Goal: Information Seeking & Learning: Learn about a topic

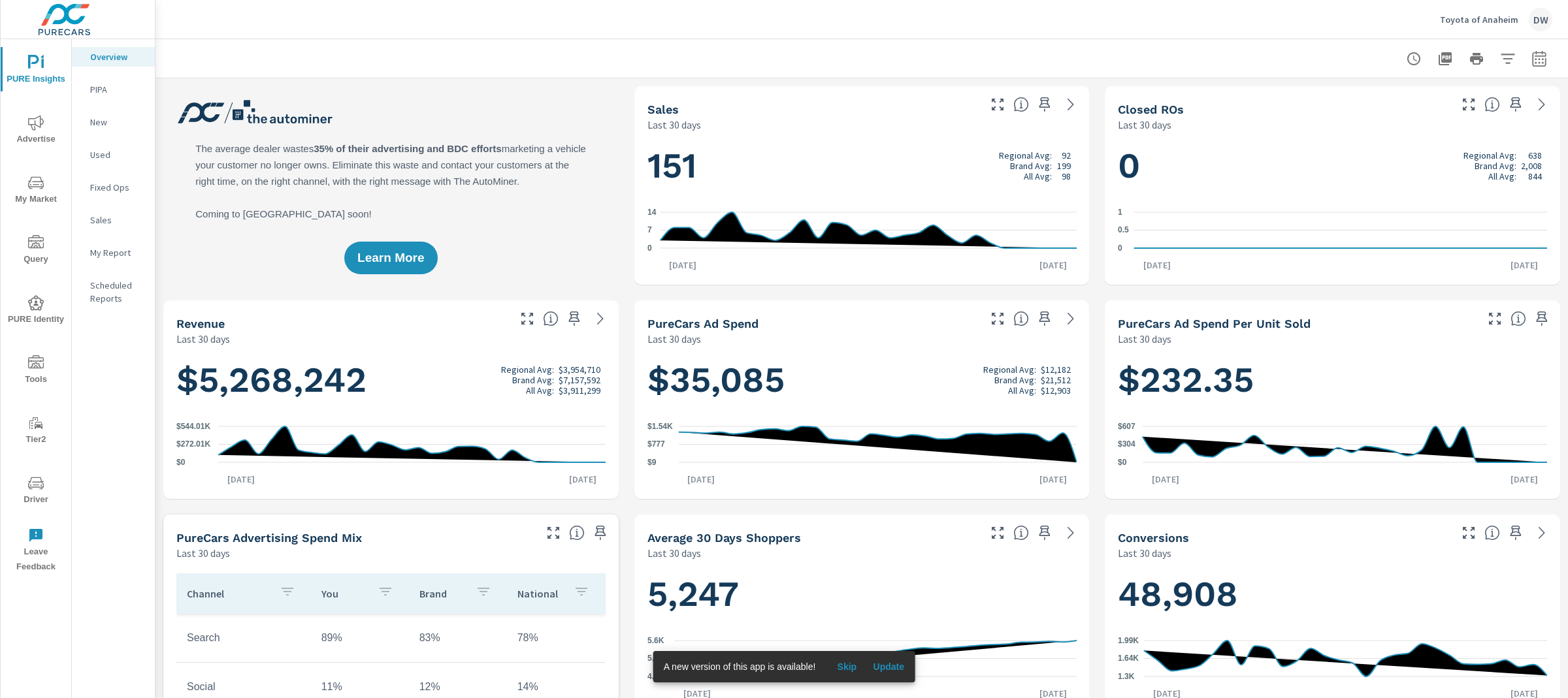
scroll to position [1, 0]
click at [1541, 59] on icon "button" at bounding box center [1539, 58] width 16 height 15
click at [1453, 113] on select "Custom Yesterday Last week Last 7 days Last 14 days Last 30 days Last 45 days L…" at bounding box center [1434, 113] width 131 height 26
click at [1369, 100] on select "Custom Yesterday Last week Last 7 days Last 14 days Last 30 days Last 45 days L…" at bounding box center [1434, 113] width 131 height 26
select select "Month to date"
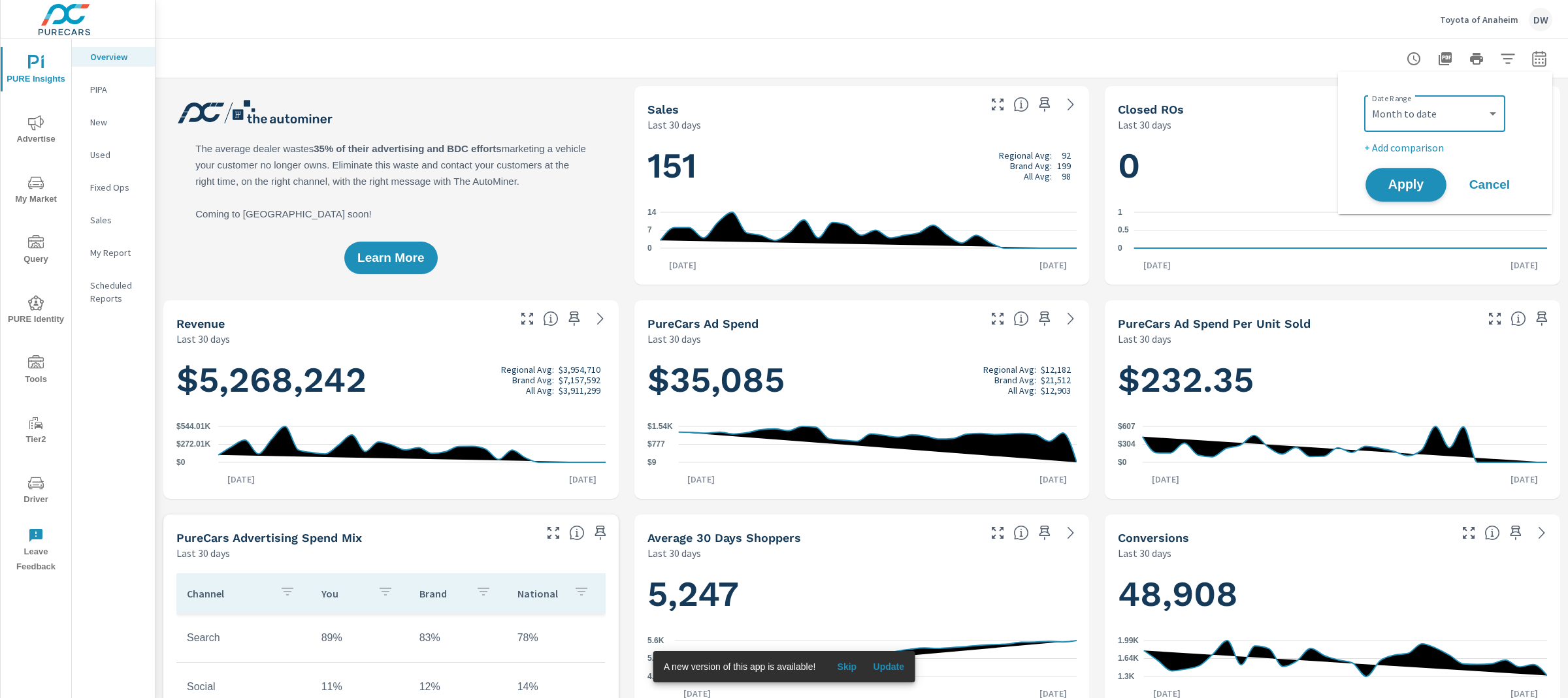
click at [1423, 183] on span "Apply" at bounding box center [1406, 185] width 54 height 13
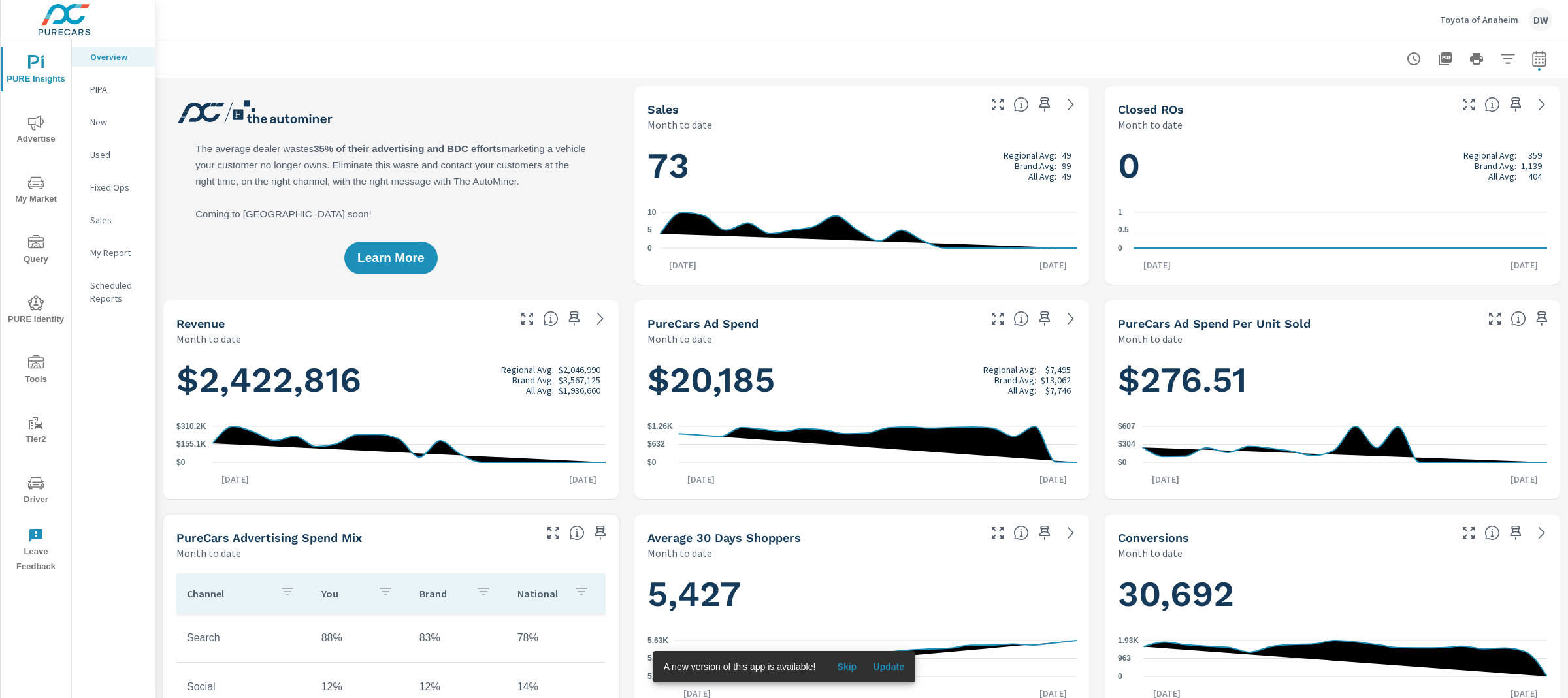
click at [104, 89] on p "PIPA" at bounding box center [117, 89] width 54 height 13
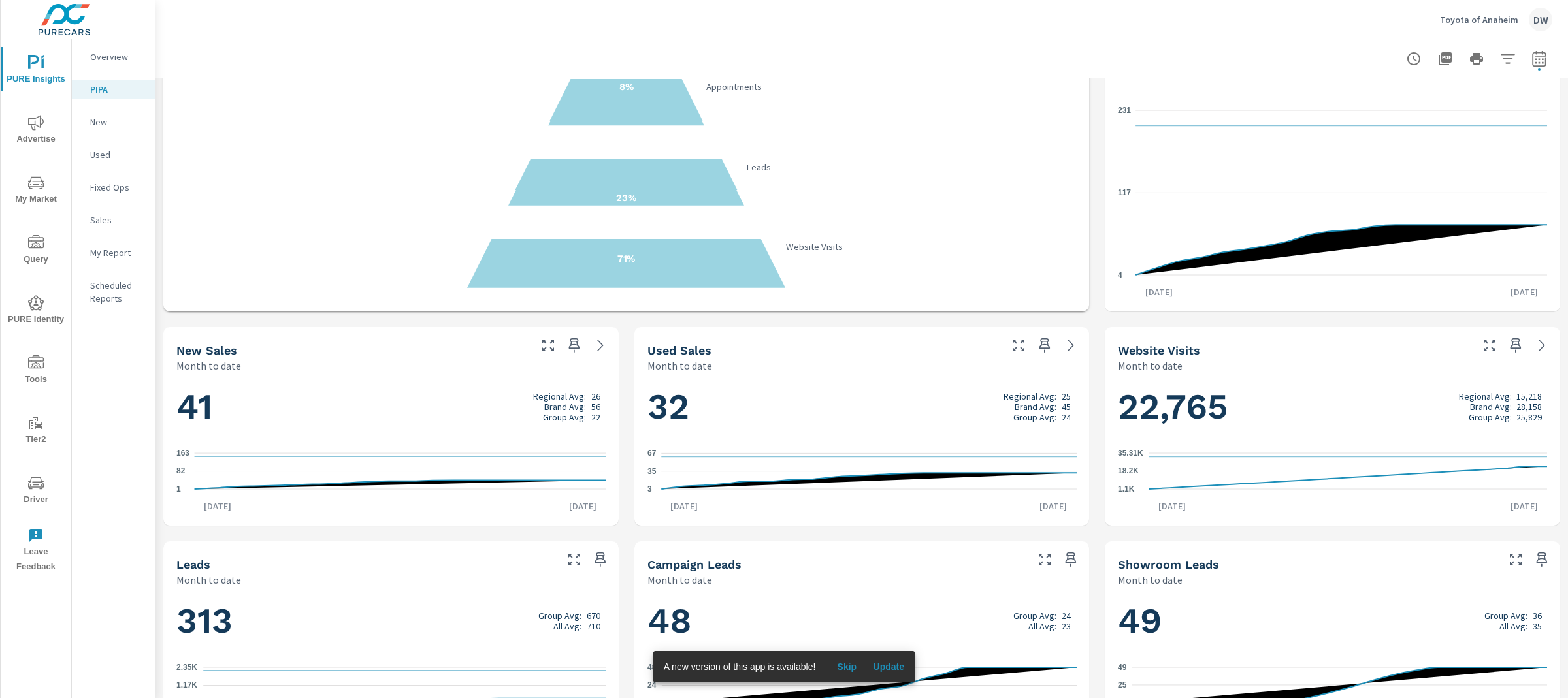
scroll to position [209, 0]
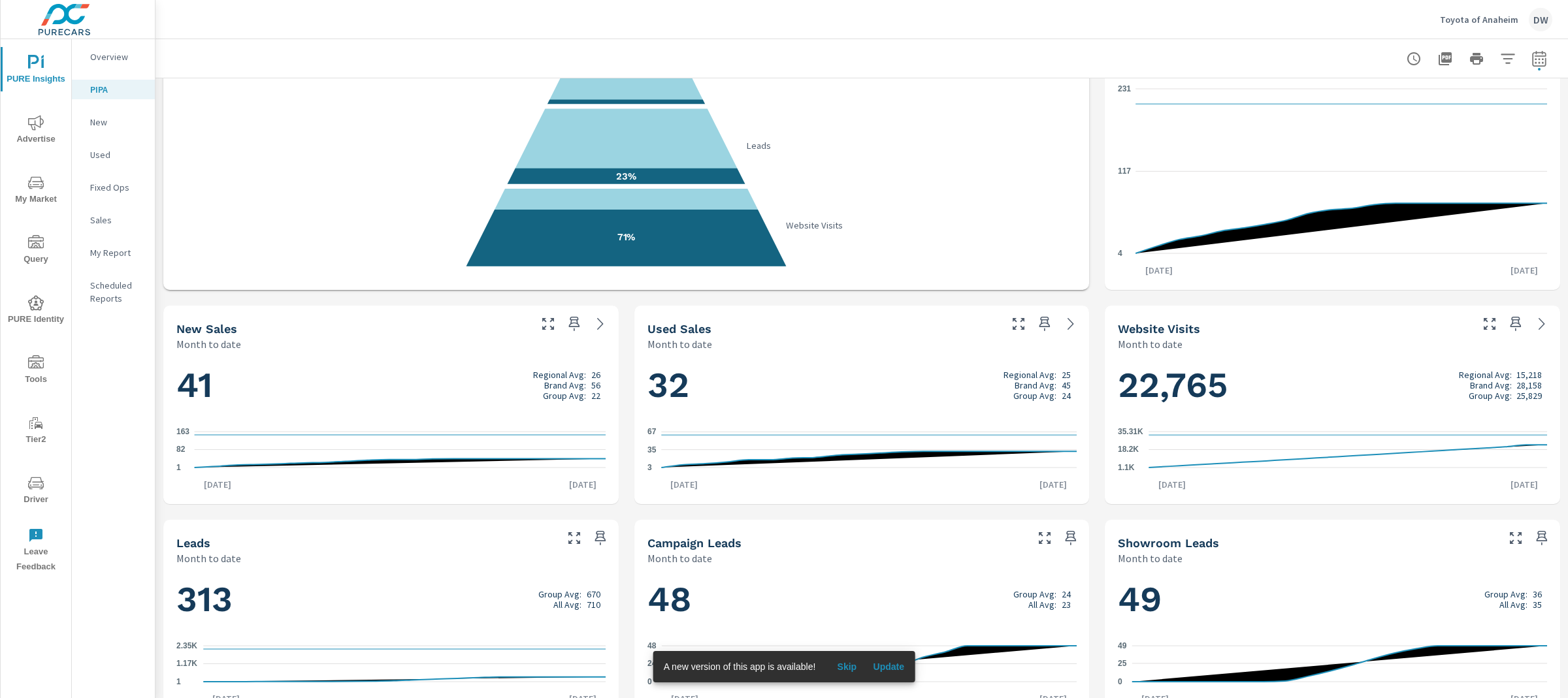
click at [99, 120] on p "New" at bounding box center [117, 122] width 54 height 13
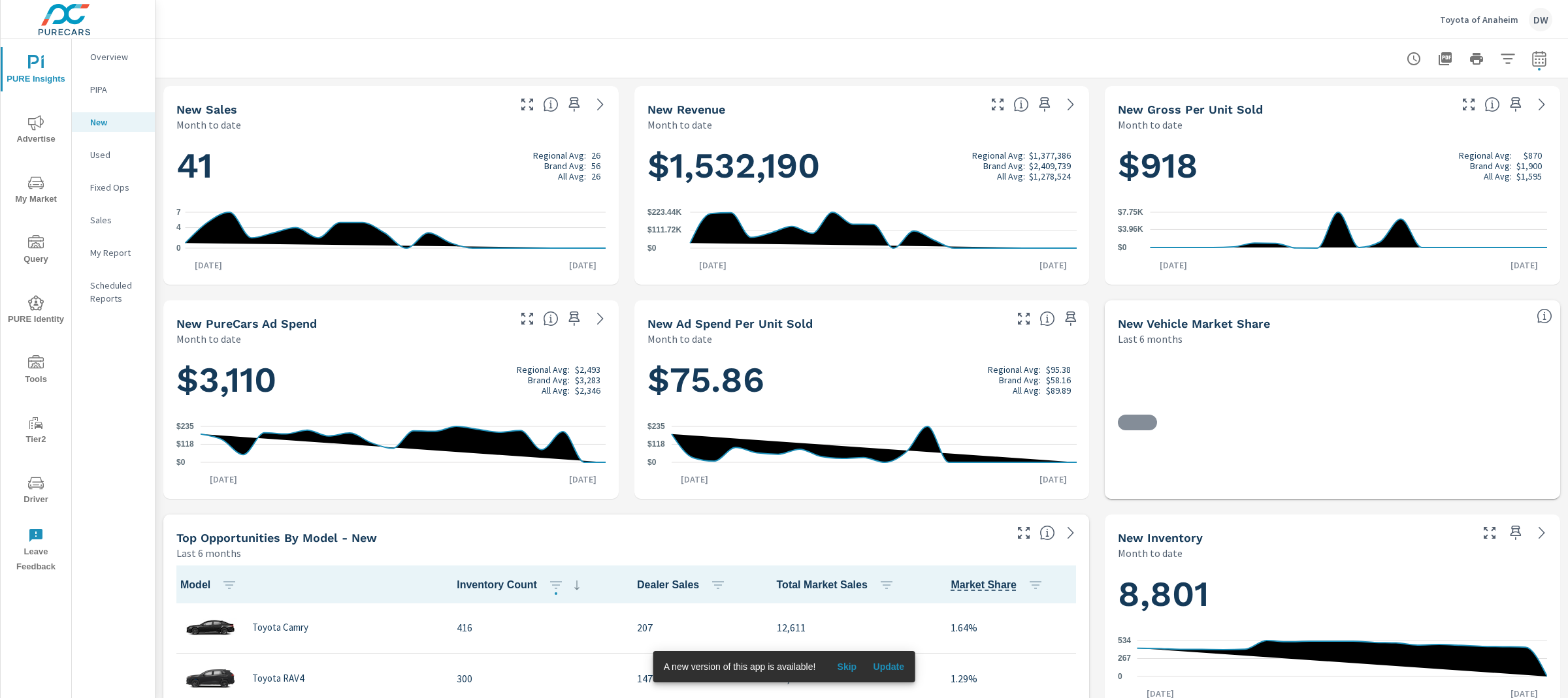
scroll to position [1, 0]
click at [111, 156] on p "Used" at bounding box center [117, 155] width 54 height 13
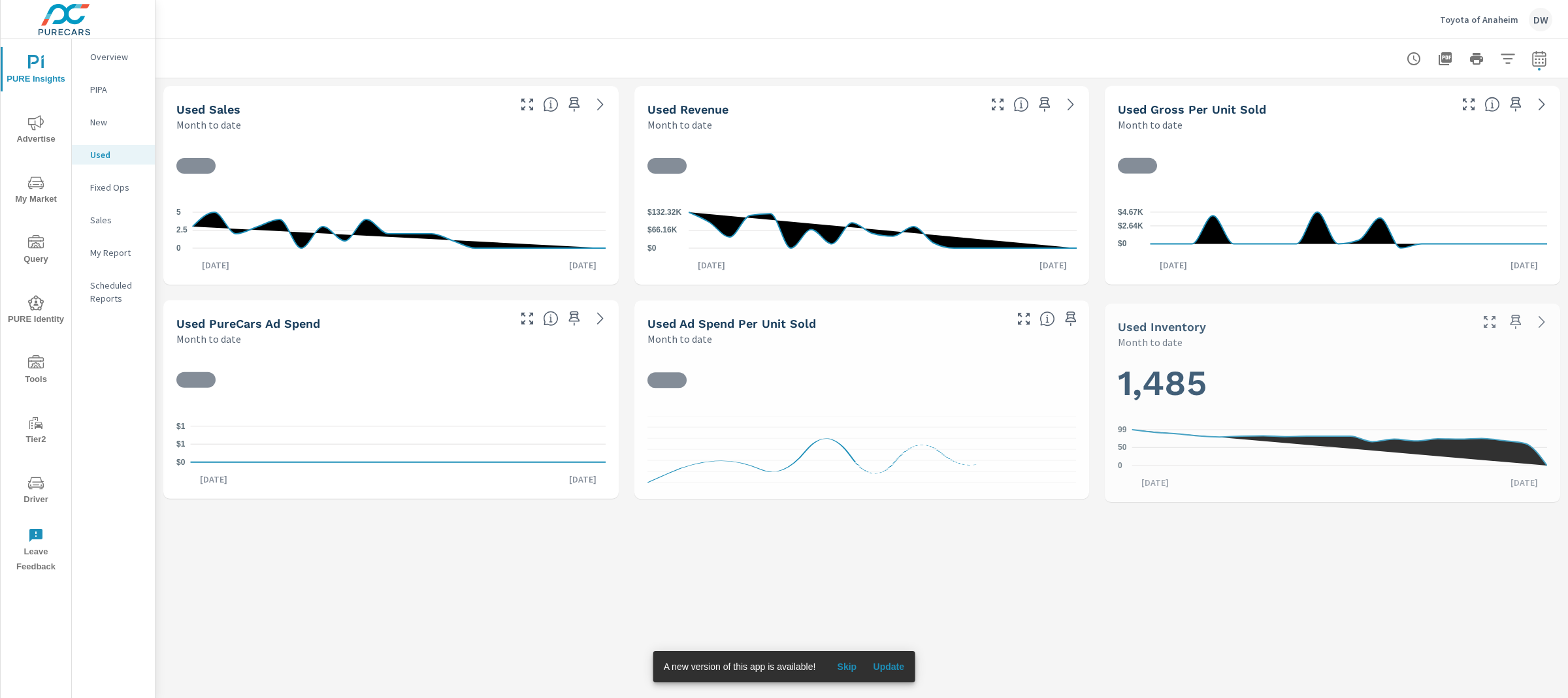
click at [104, 224] on p "Sales" at bounding box center [117, 220] width 54 height 13
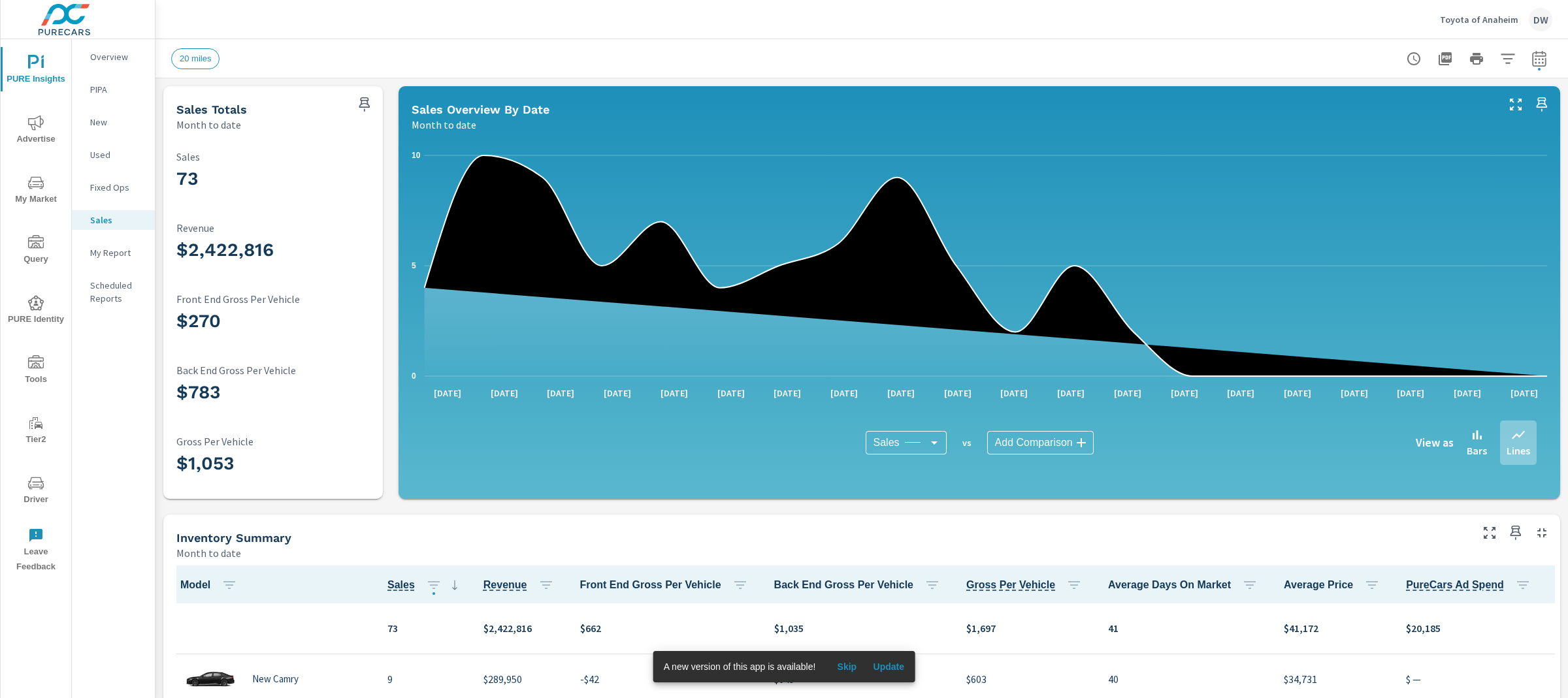
scroll to position [1, 0]
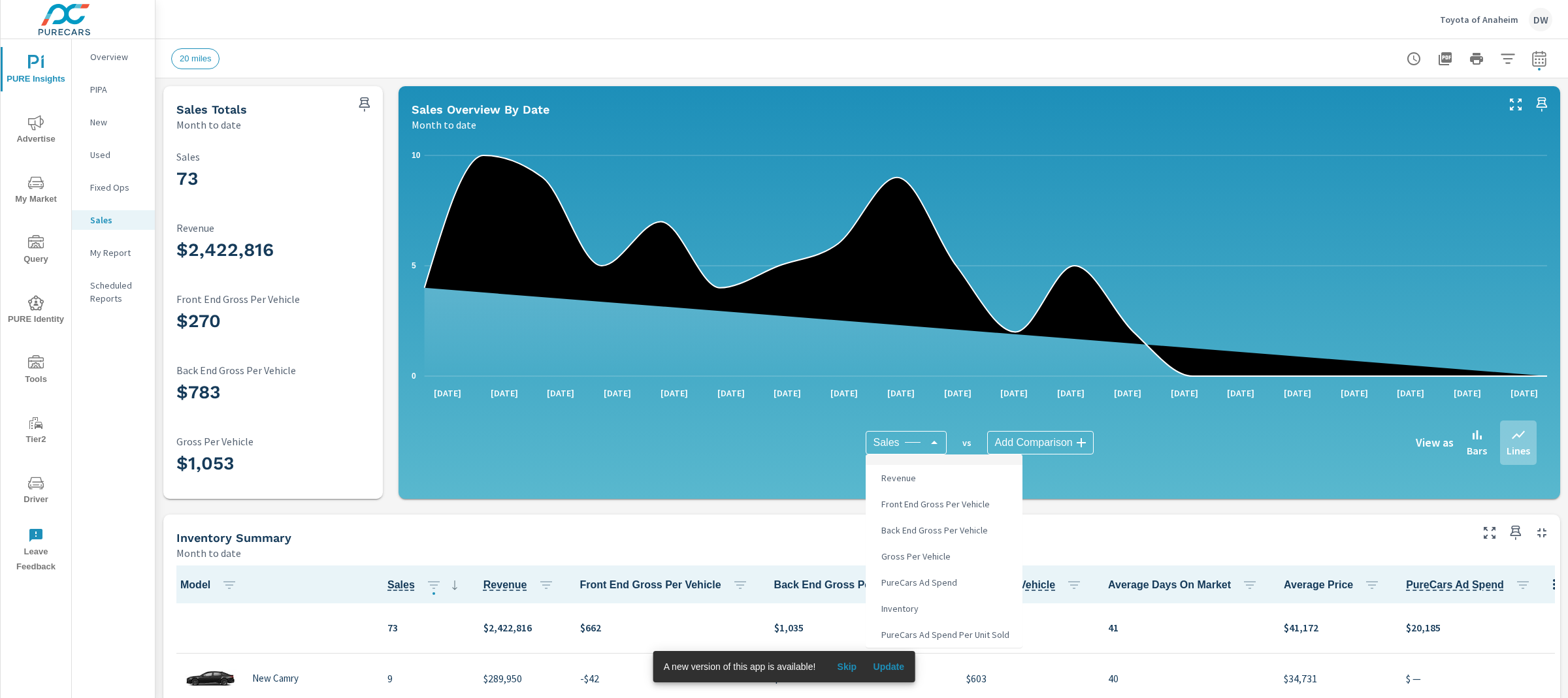
click at [936, 440] on body "PURE Insights Advertise My Market Query PURE Identity Tools Tier2 Driver Leave …" at bounding box center [784, 349] width 1568 height 698
click at [936, 440] on div at bounding box center [784, 349] width 1568 height 698
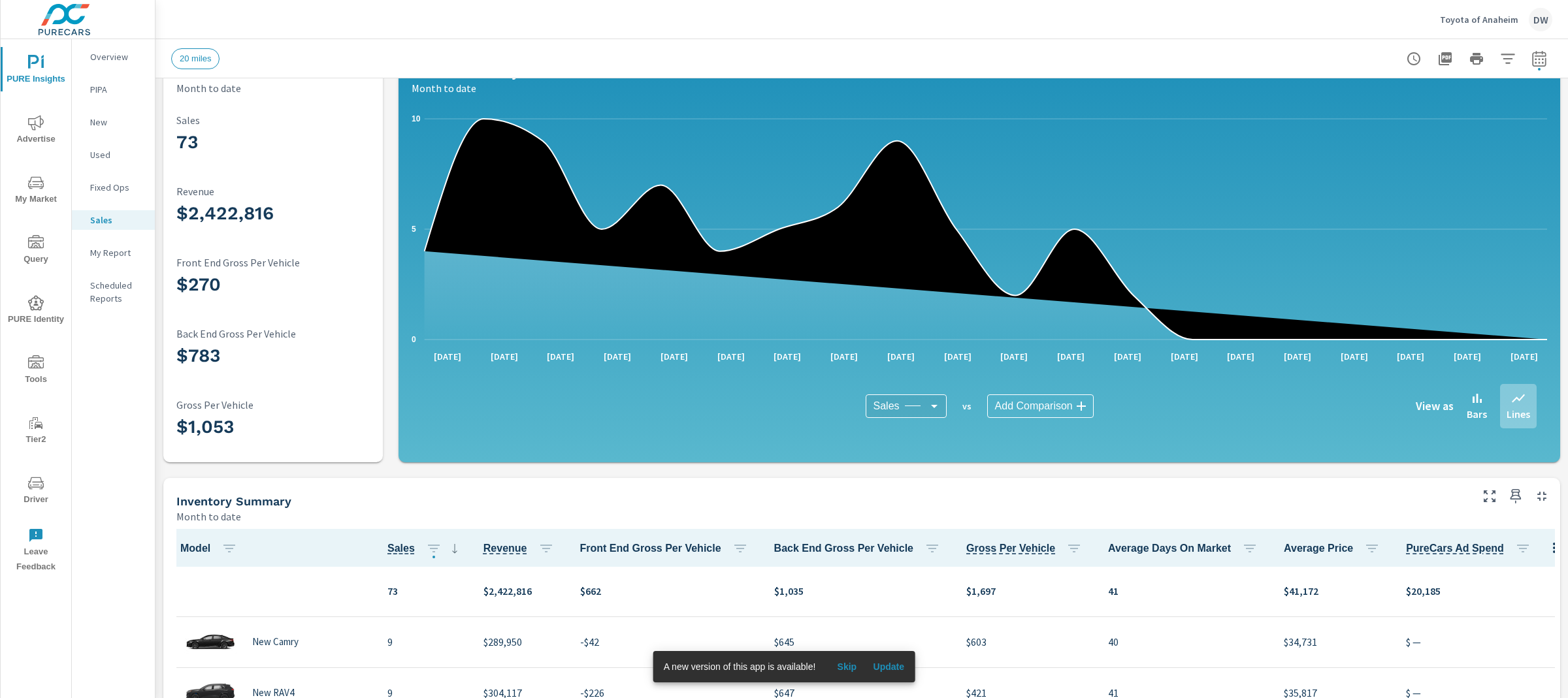
scroll to position [0, 0]
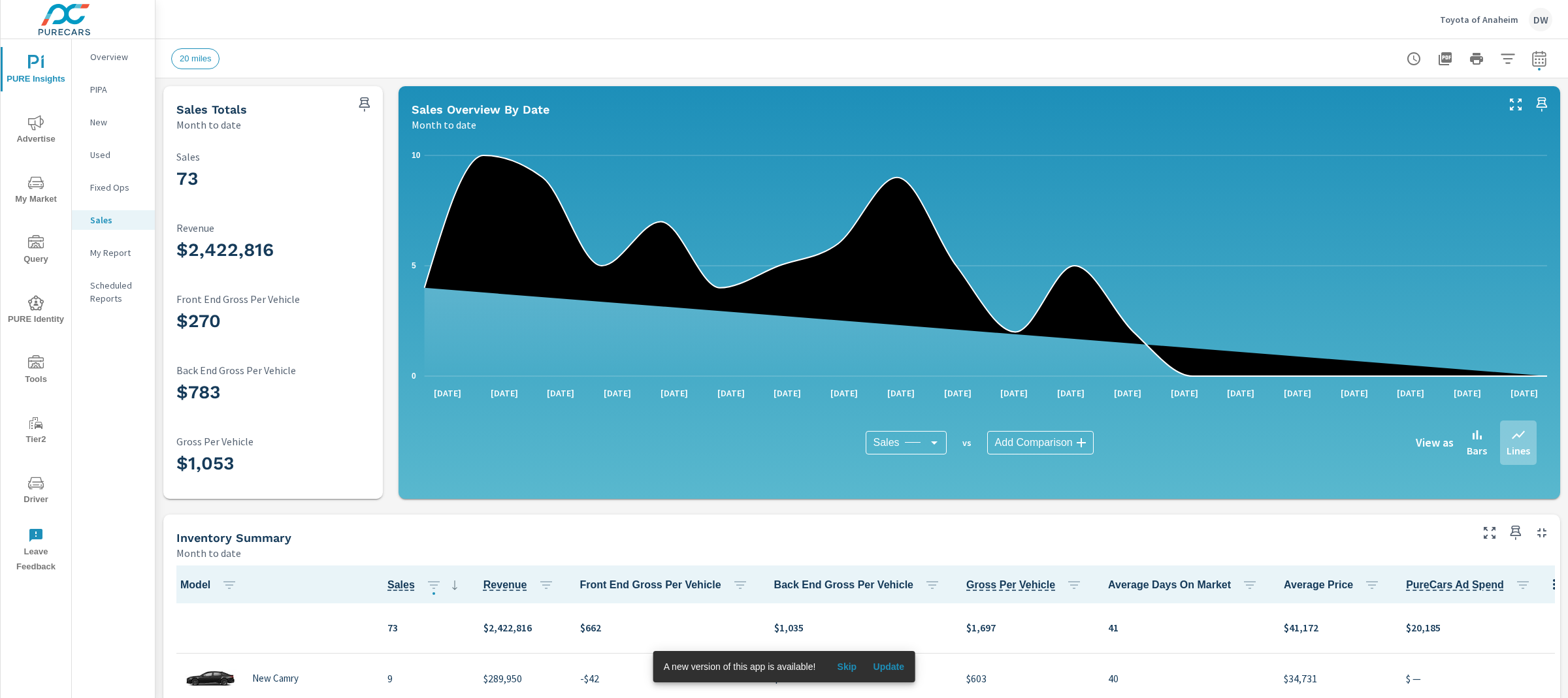
click at [35, 119] on icon "nav menu" at bounding box center [35, 122] width 16 height 15
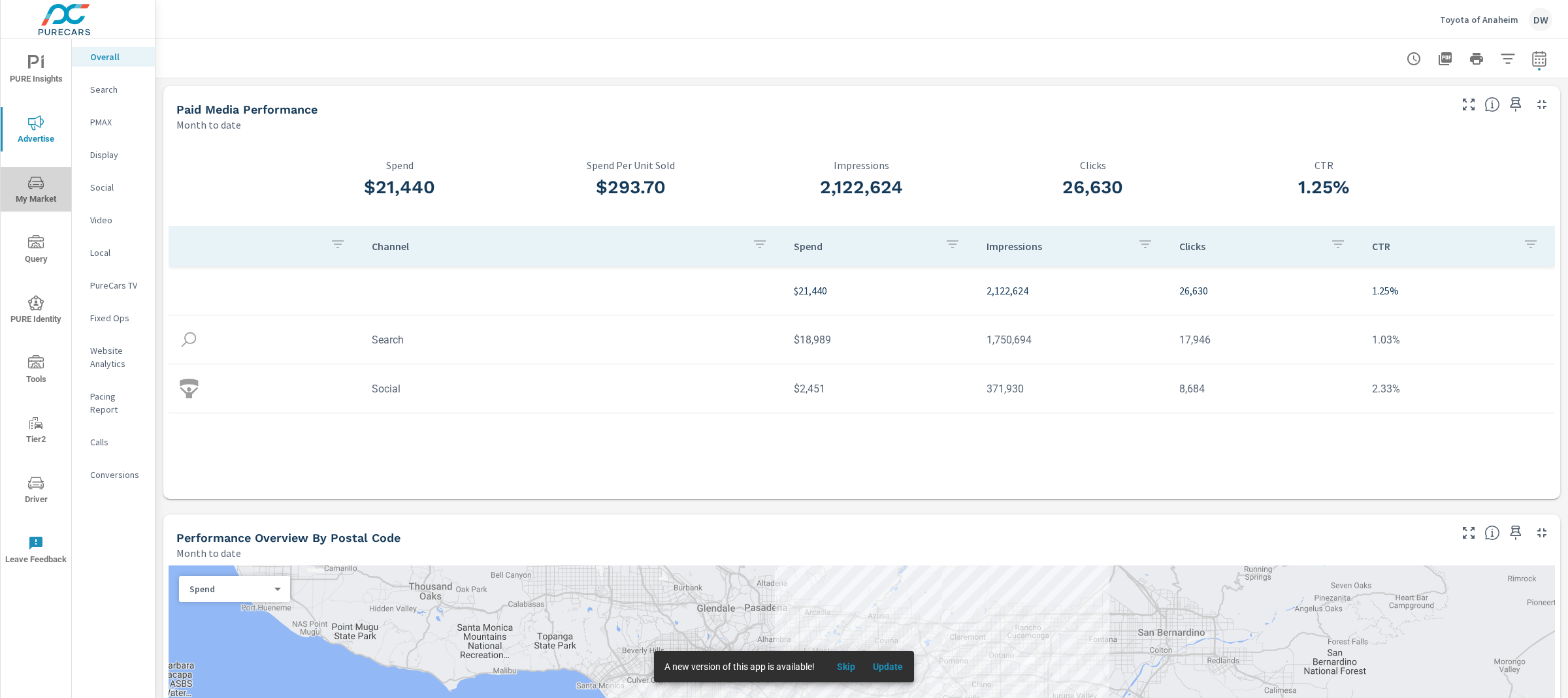
click at [42, 189] on icon "nav menu" at bounding box center [35, 182] width 16 height 15
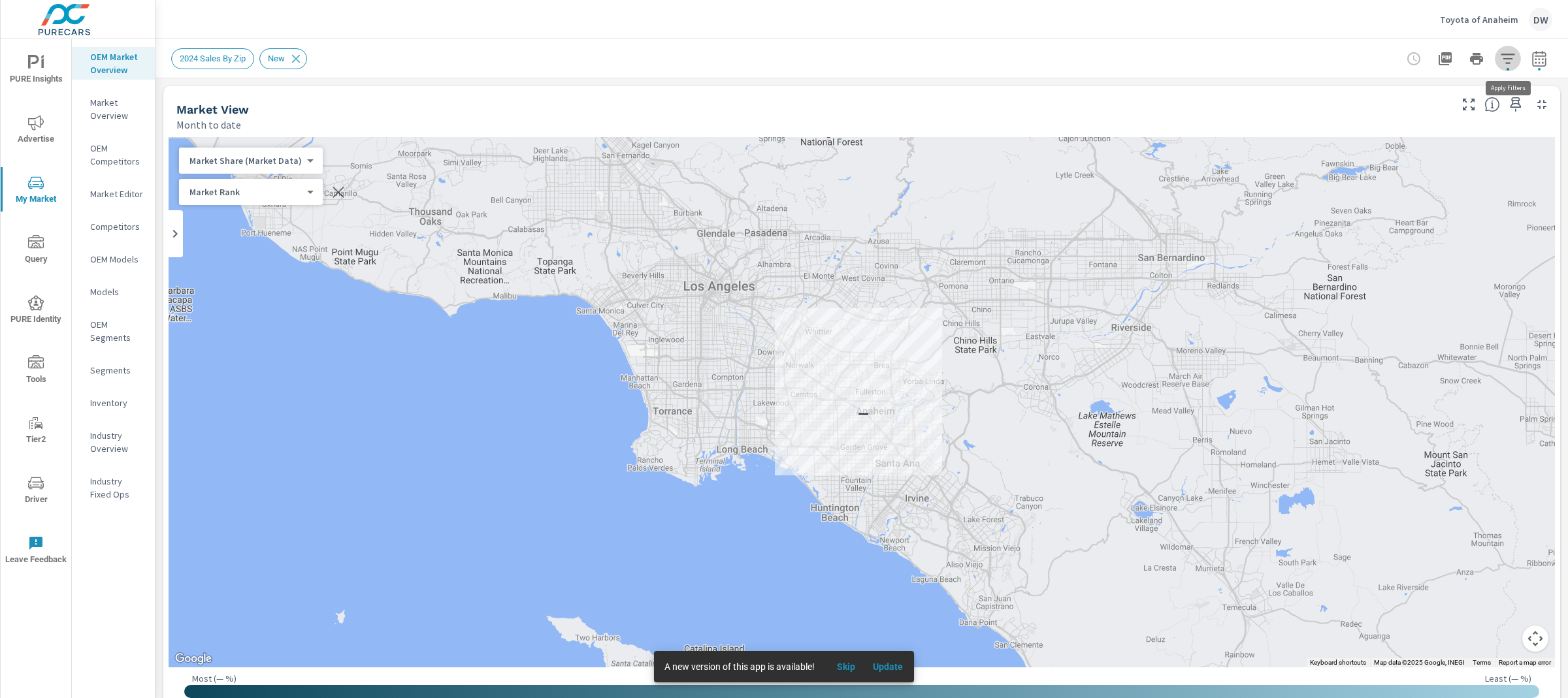
click at [1506, 52] on icon "button" at bounding box center [1507, 58] width 16 height 15
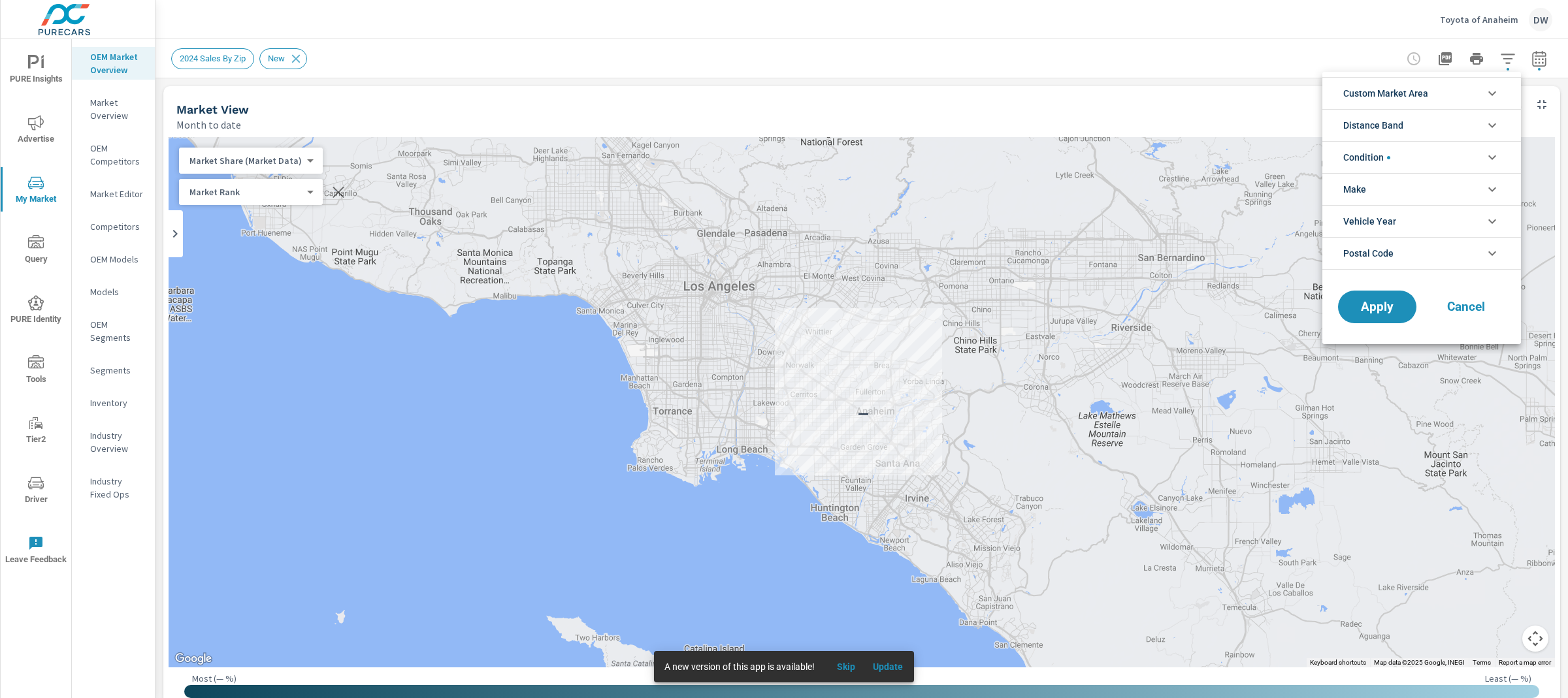
click at [1434, 94] on li "Custom Market Area" at bounding box center [1422, 92] width 199 height 32
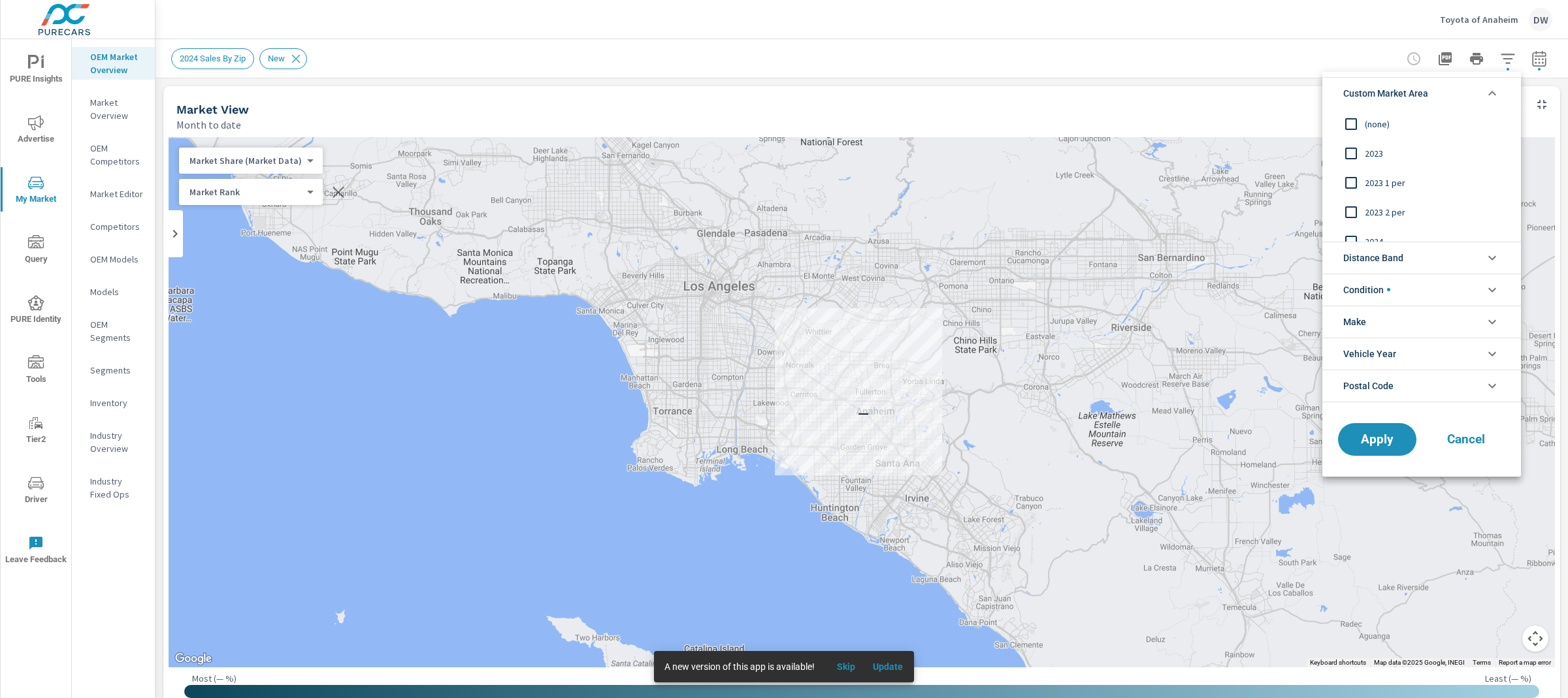
click at [1490, 86] on icon "filter options" at bounding box center [1492, 93] width 16 height 15
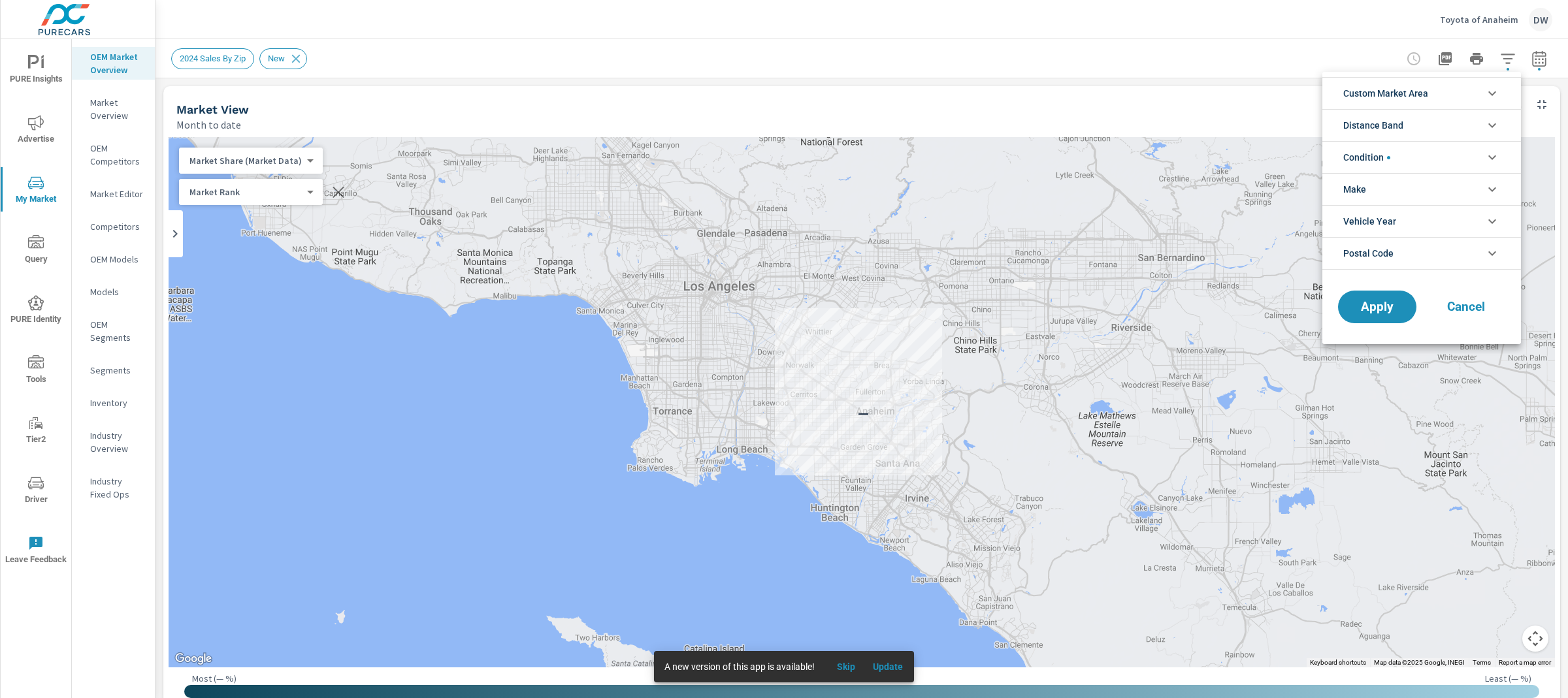
click at [1459, 159] on li "Condition" at bounding box center [1422, 156] width 199 height 32
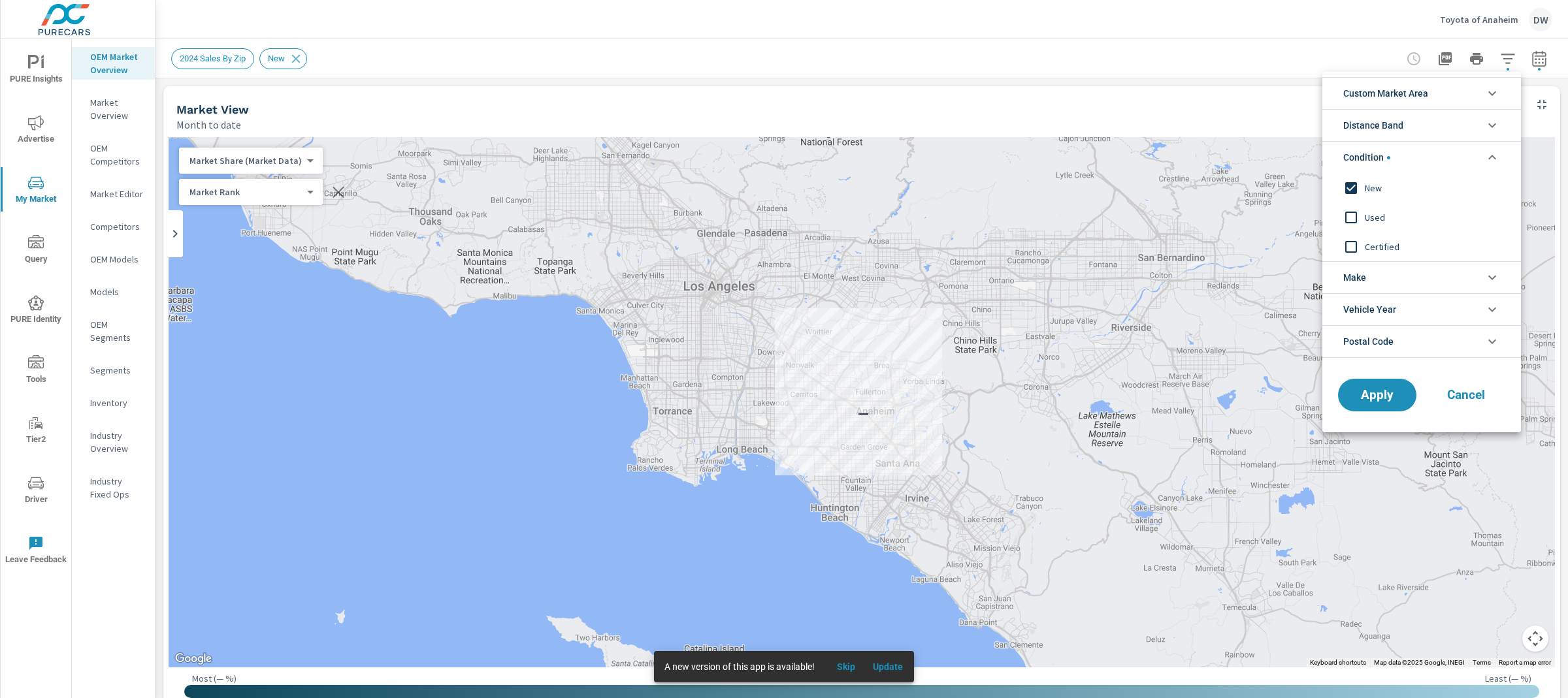
click at [1459, 145] on li "Condition" at bounding box center [1422, 156] width 199 height 32
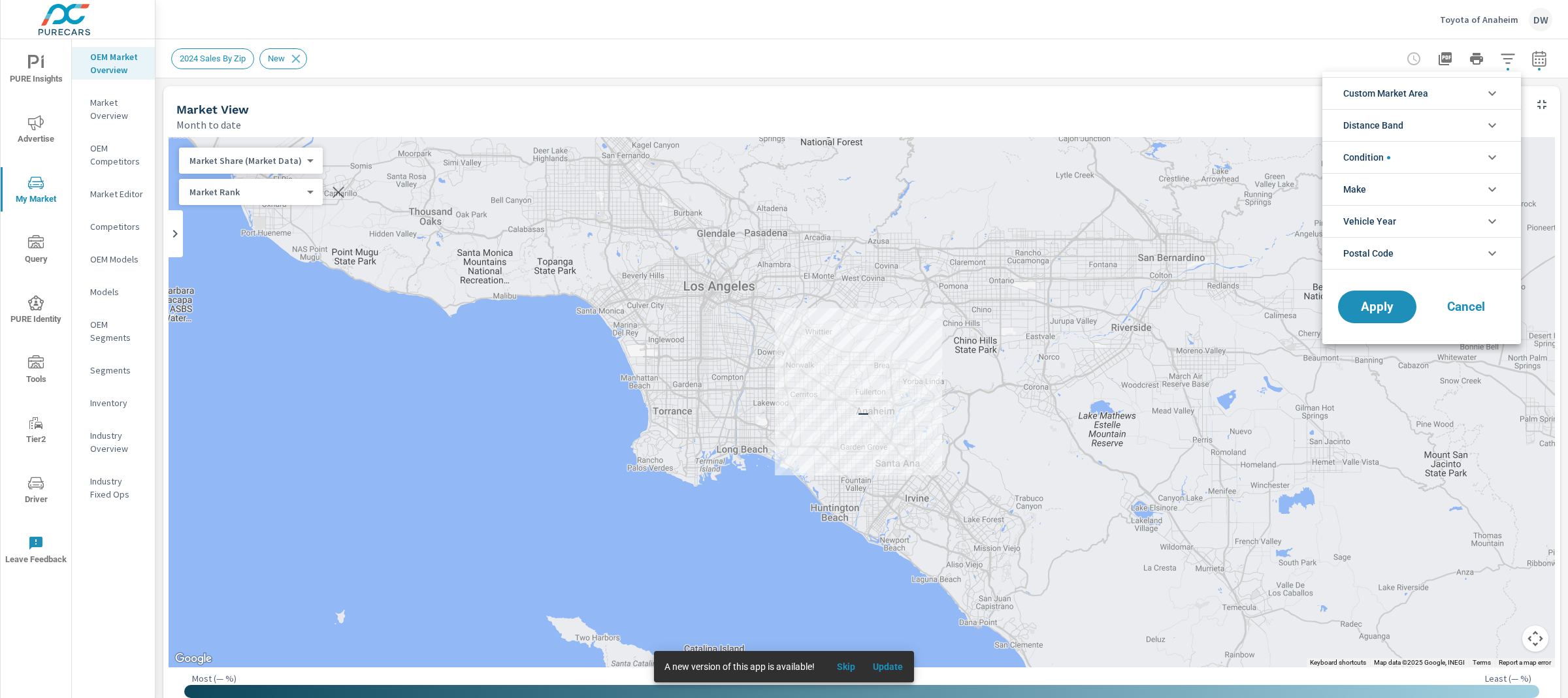
click at [1232, 101] on div at bounding box center [784, 349] width 1568 height 698
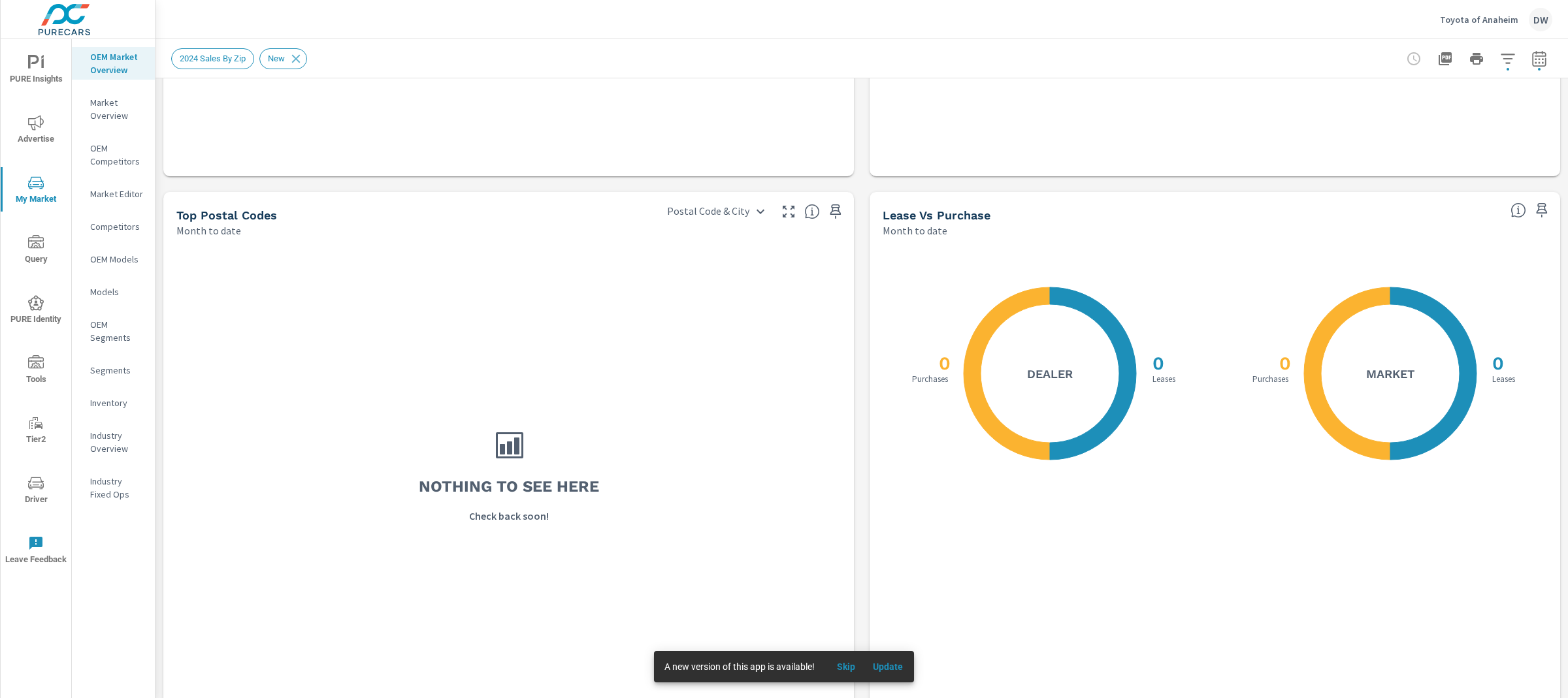
scroll to position [1094, 0]
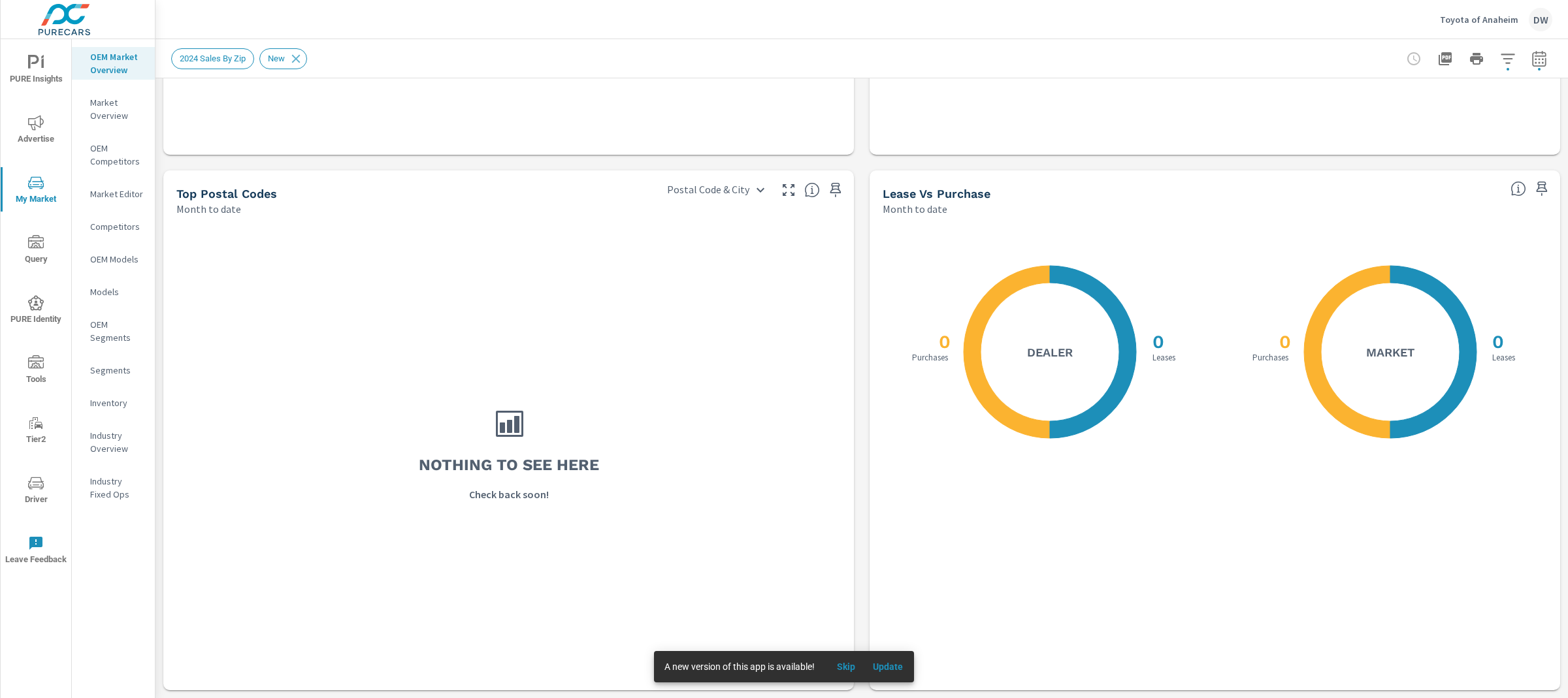
click at [114, 106] on p "Market Overview" at bounding box center [117, 108] width 54 height 26
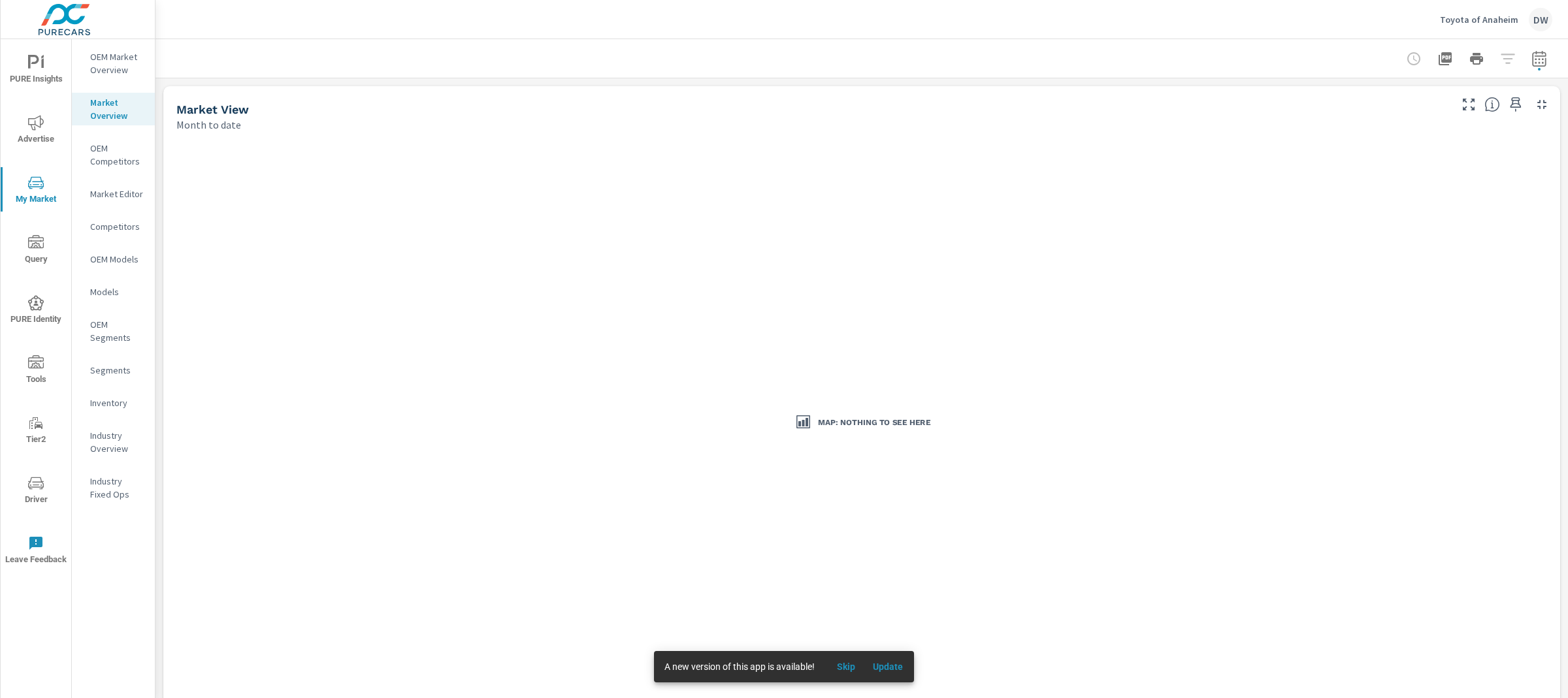
click at [128, 60] on p "OEM Market Overview" at bounding box center [117, 63] width 54 height 26
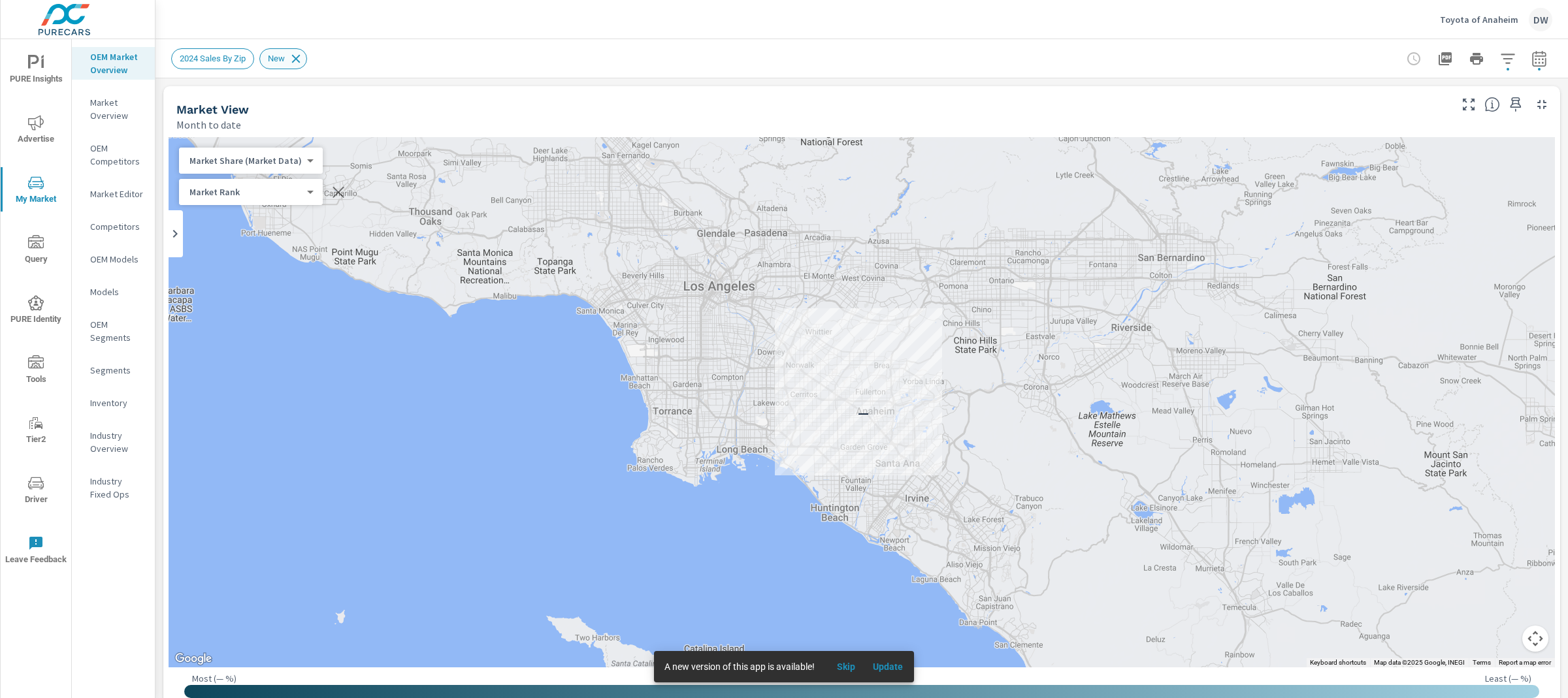
click at [303, 55] on icon at bounding box center [295, 58] width 14 height 14
click at [131, 110] on p "Market Overview" at bounding box center [117, 108] width 54 height 26
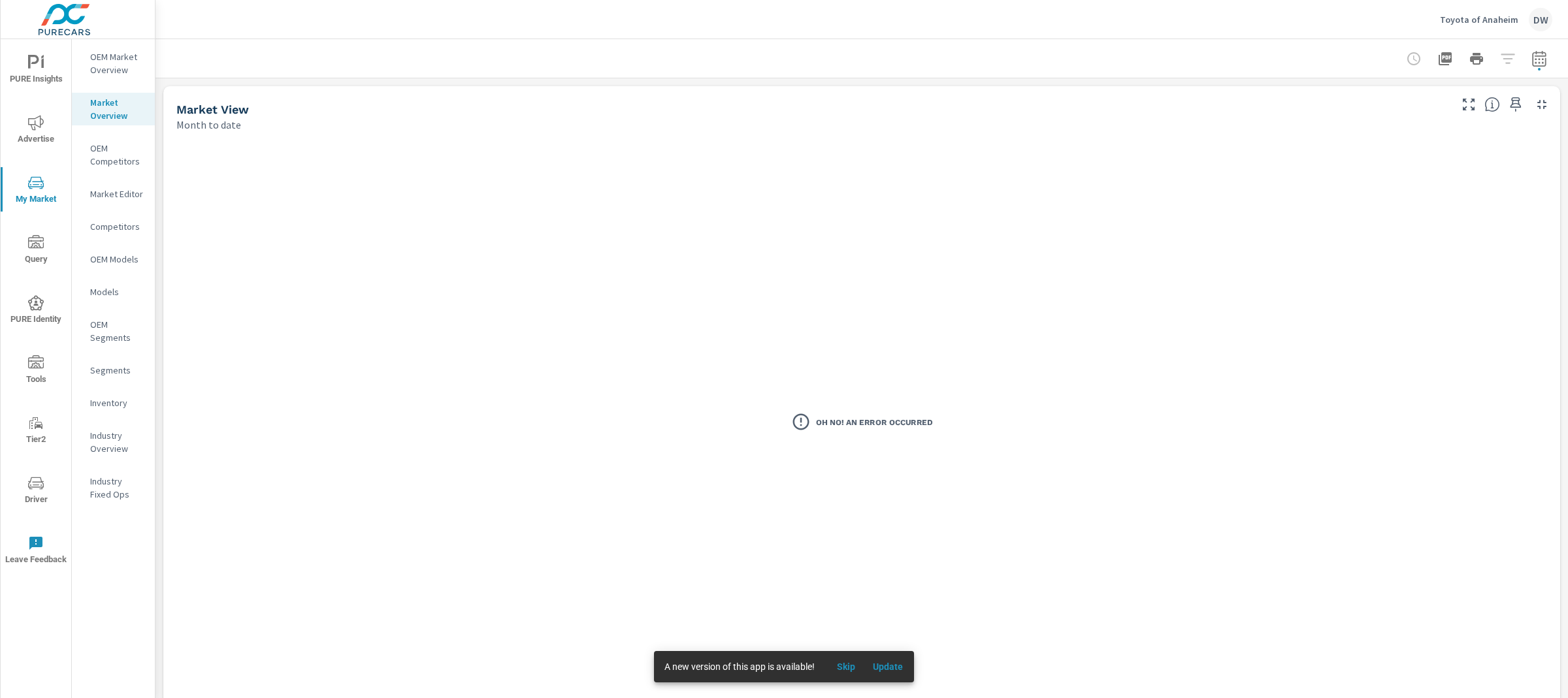
click at [105, 152] on p "OEM Competitors" at bounding box center [117, 154] width 54 height 26
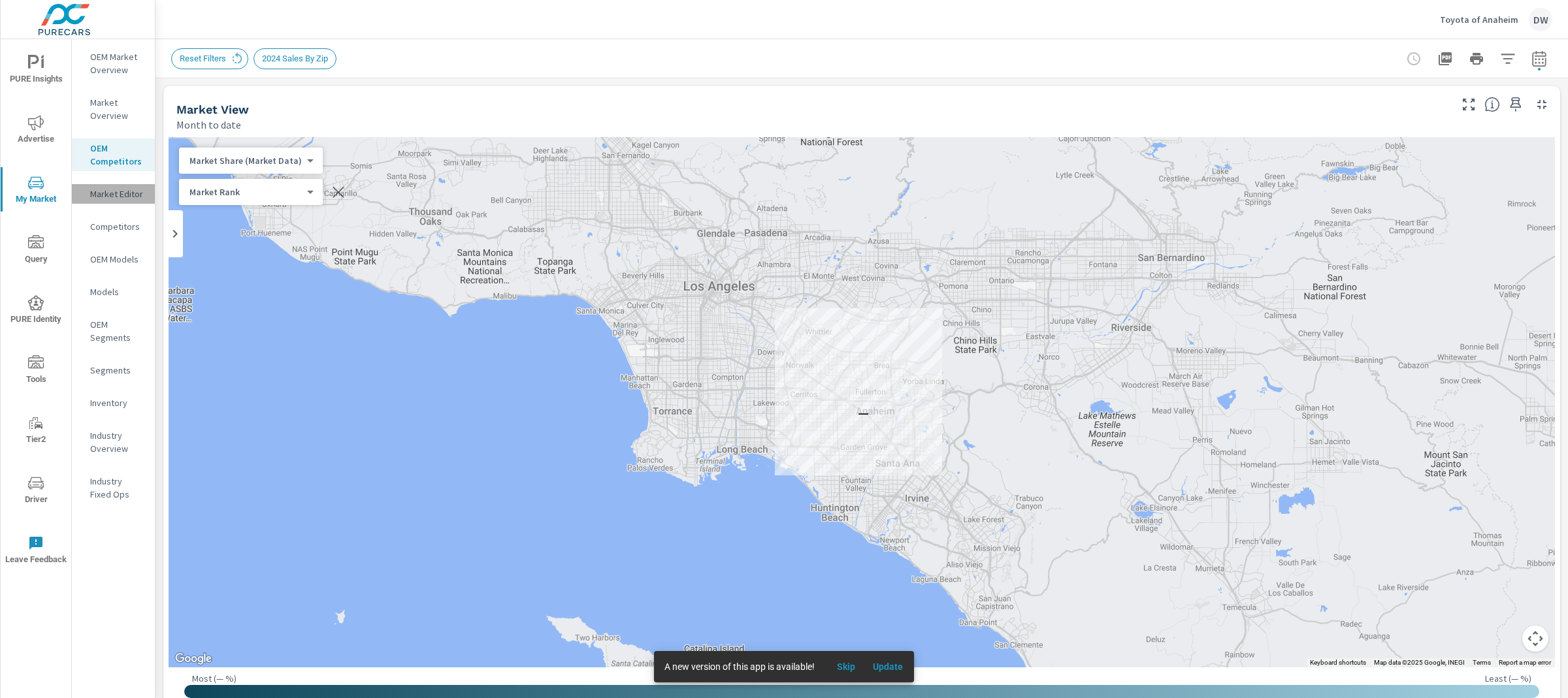
click at [110, 190] on p "Market Editor" at bounding box center [117, 194] width 54 height 13
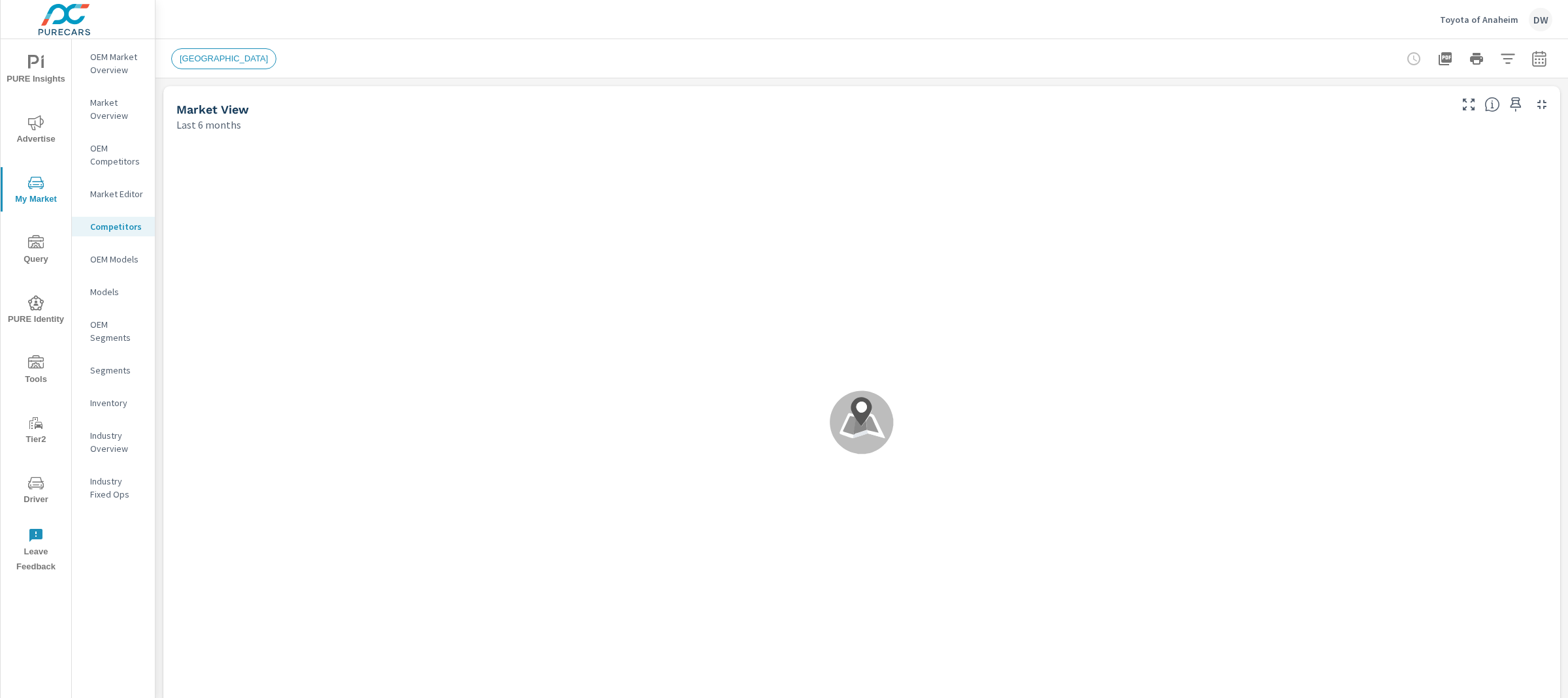
scroll to position [1, 0]
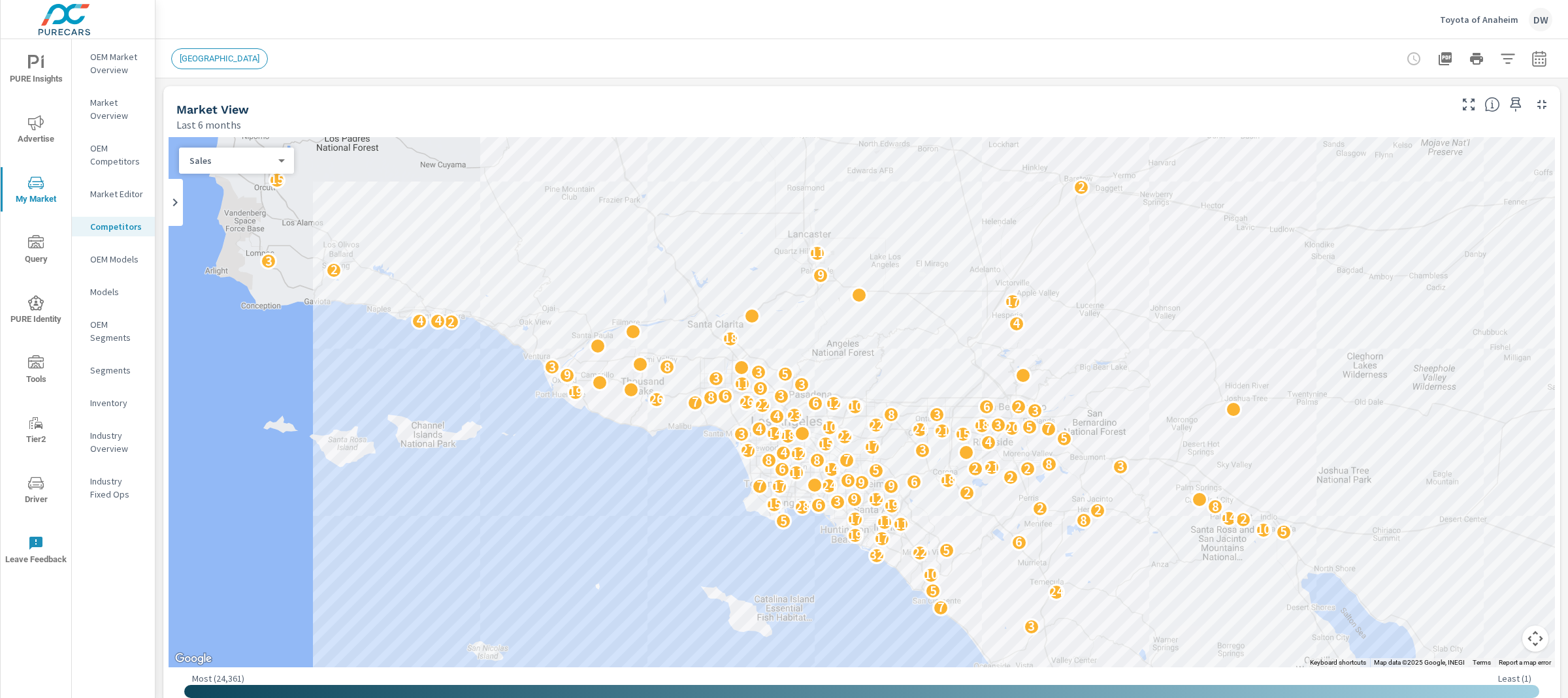
click at [109, 286] on p "Models" at bounding box center [117, 292] width 54 height 13
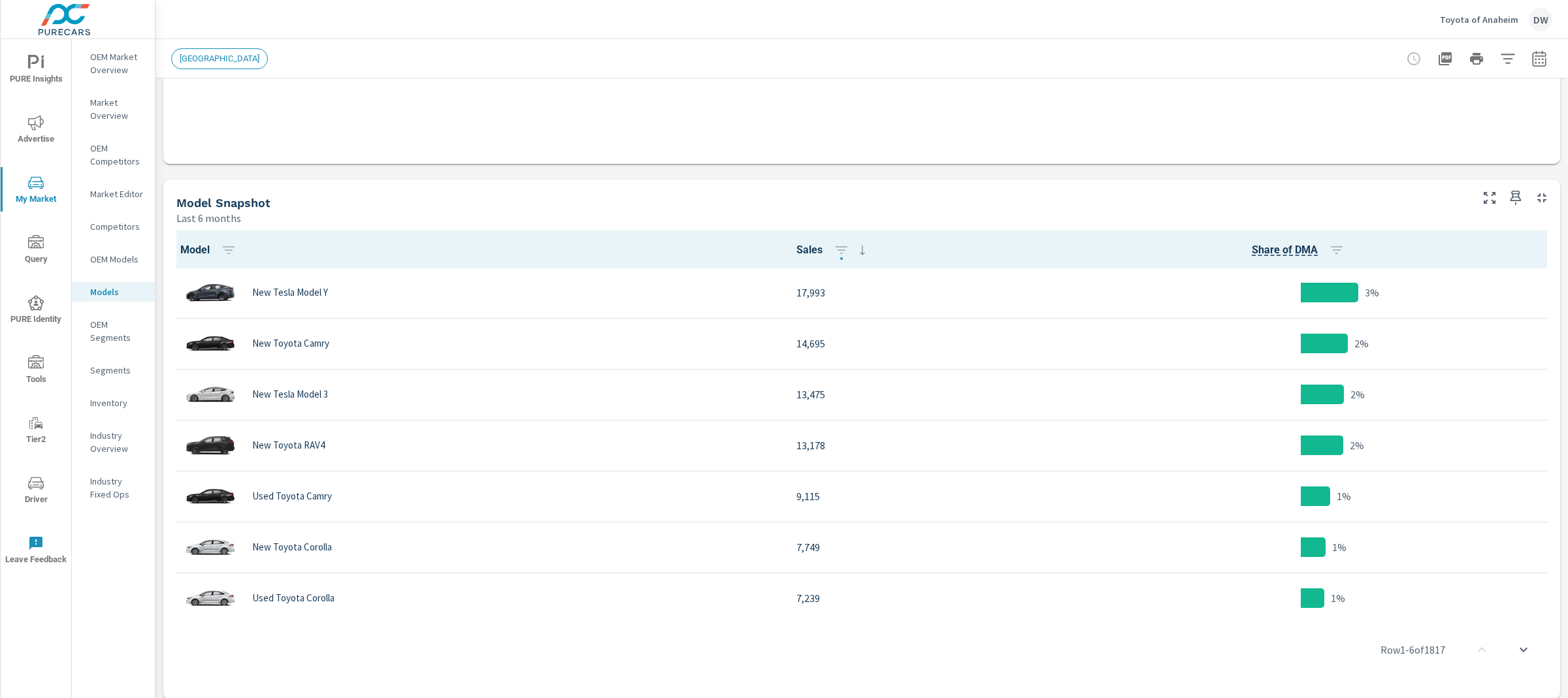
scroll to position [575, 0]
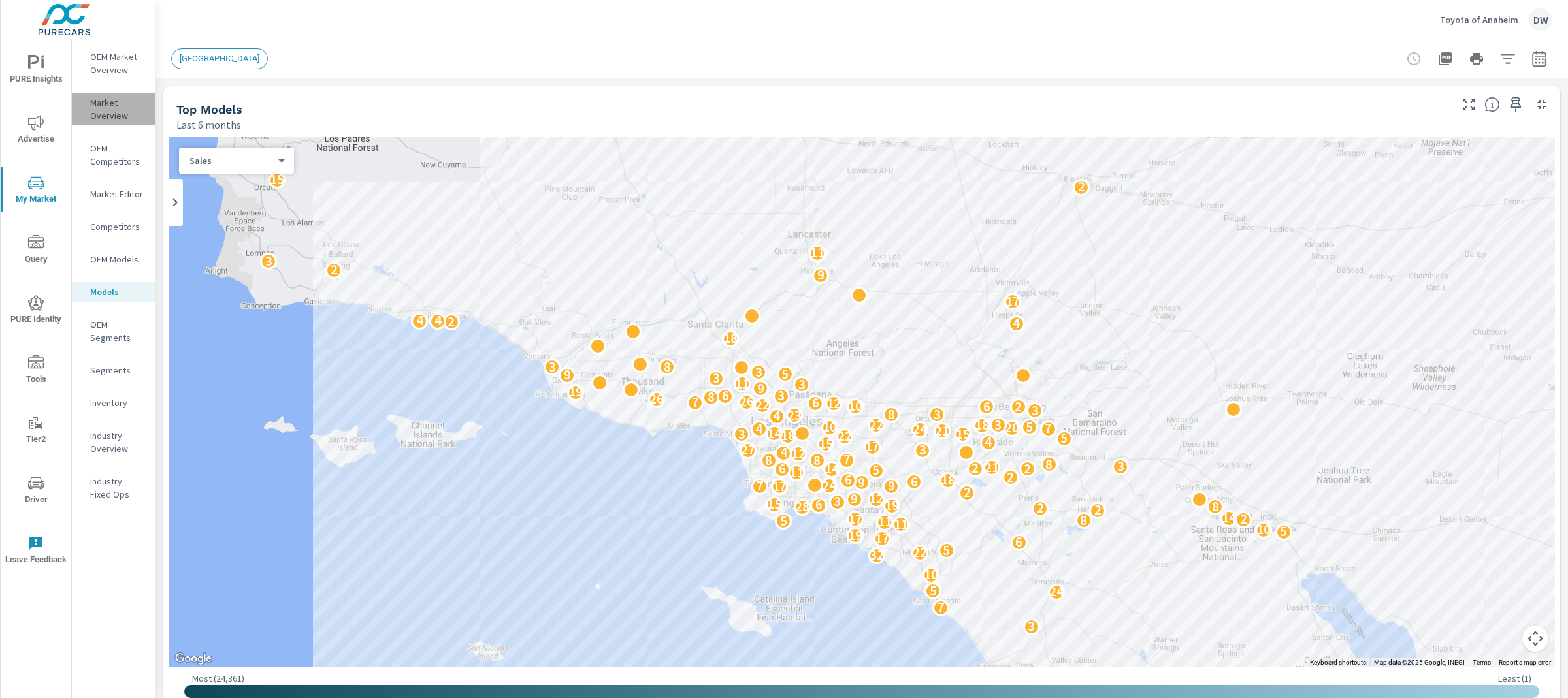
click at [108, 113] on p "Market Overview" at bounding box center [117, 108] width 54 height 26
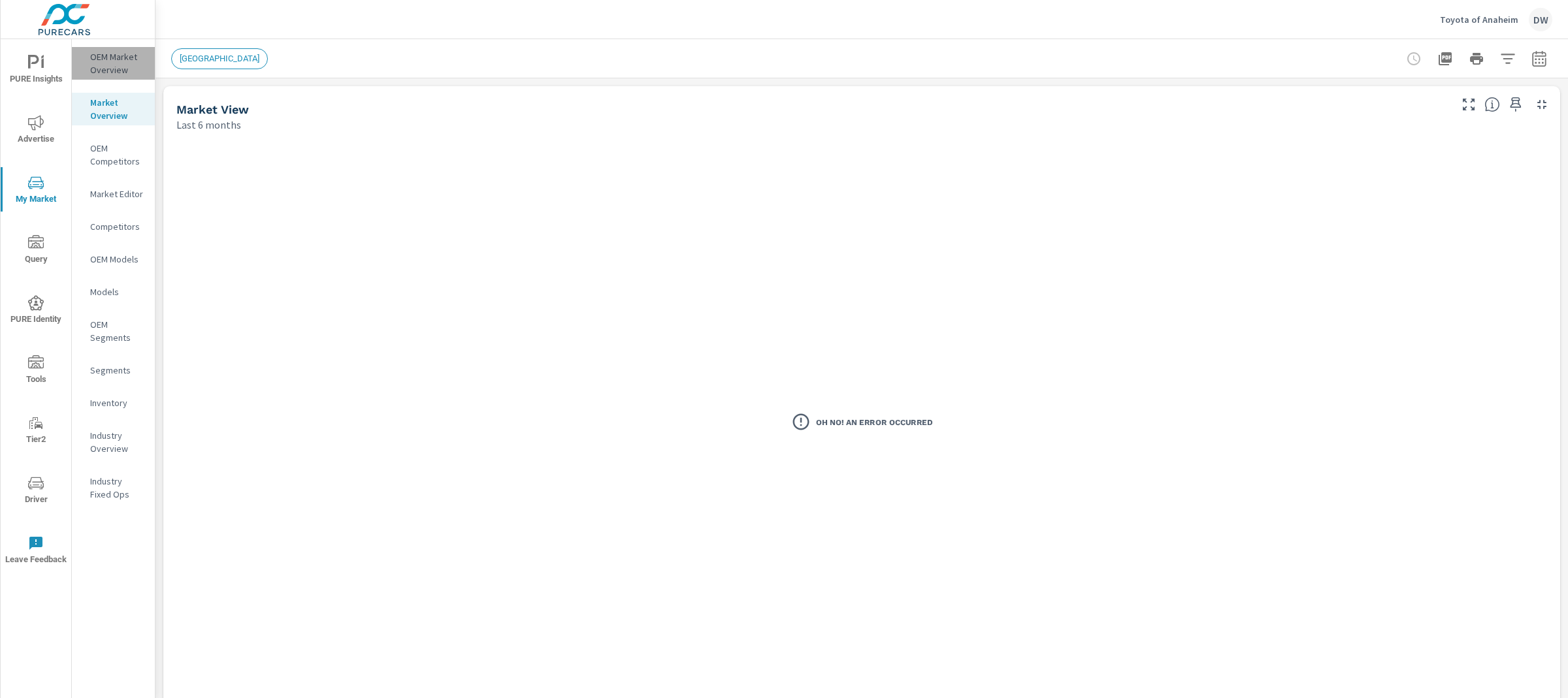
click at [114, 57] on p "OEM Market Overview" at bounding box center [117, 63] width 54 height 26
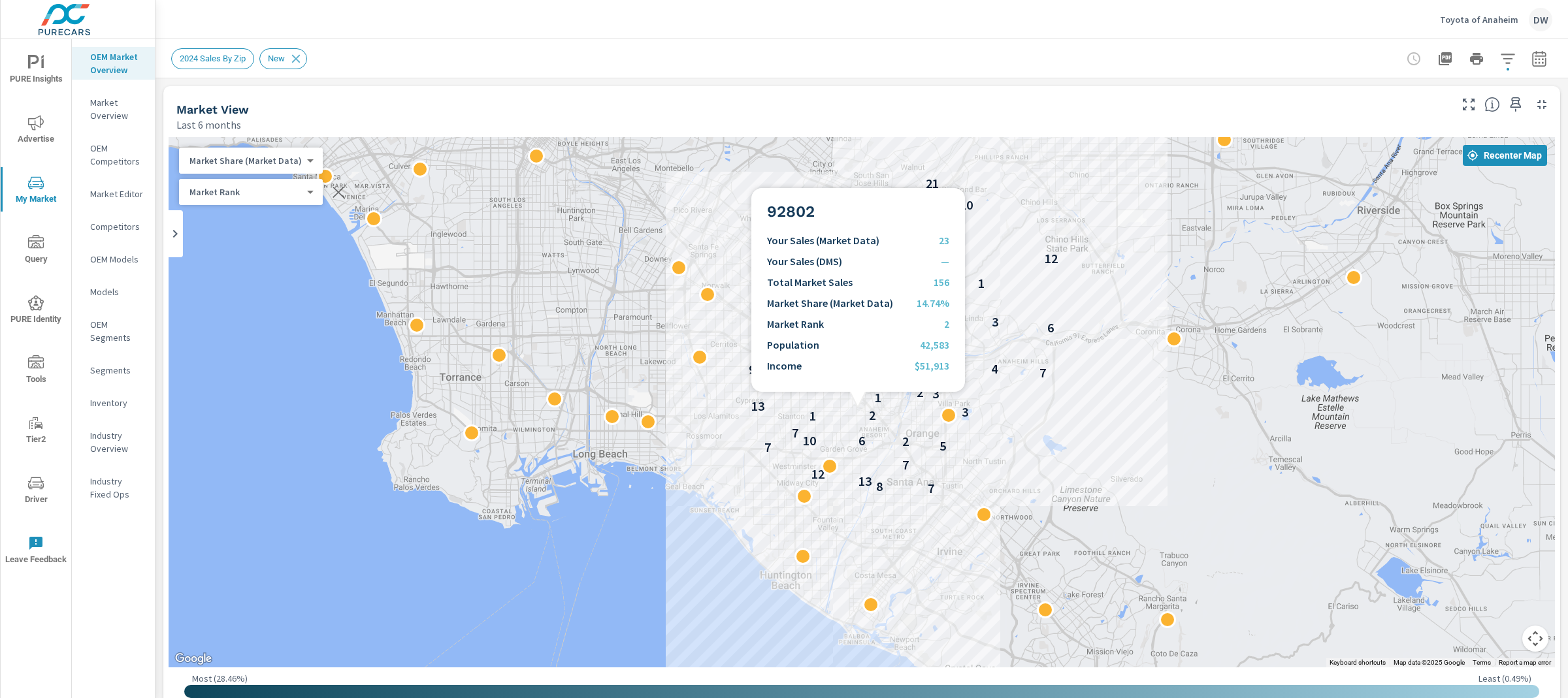
click at [858, 407] on div "7 8 13 12 7 7 5 2 10 6 7 1 2 3 13 1 3 2 3 7 1 9 4 1 3 1 1 2 6 3 14 1 1 2 15 2 9…" at bounding box center [862, 402] width 1386 height 531
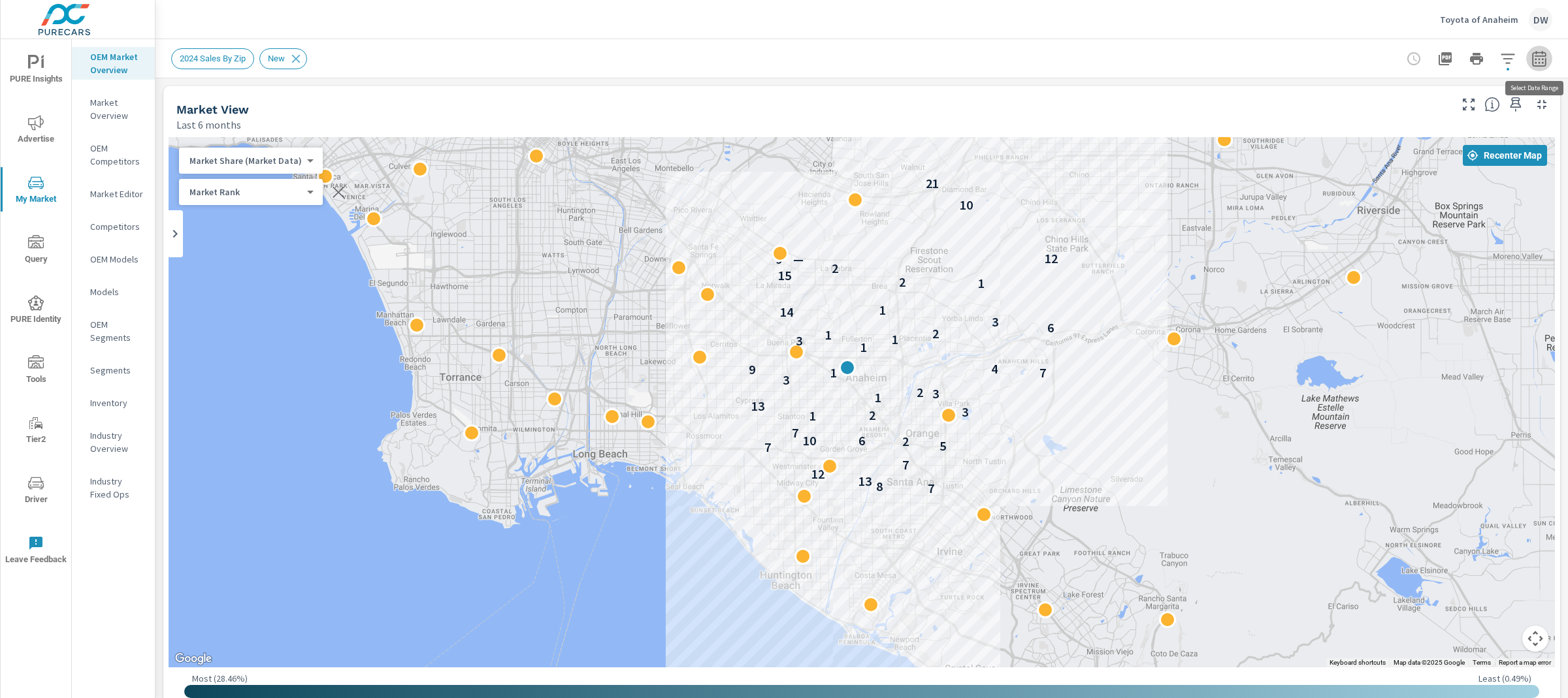
click at [1539, 58] on icon "button" at bounding box center [1539, 58] width 16 height 15
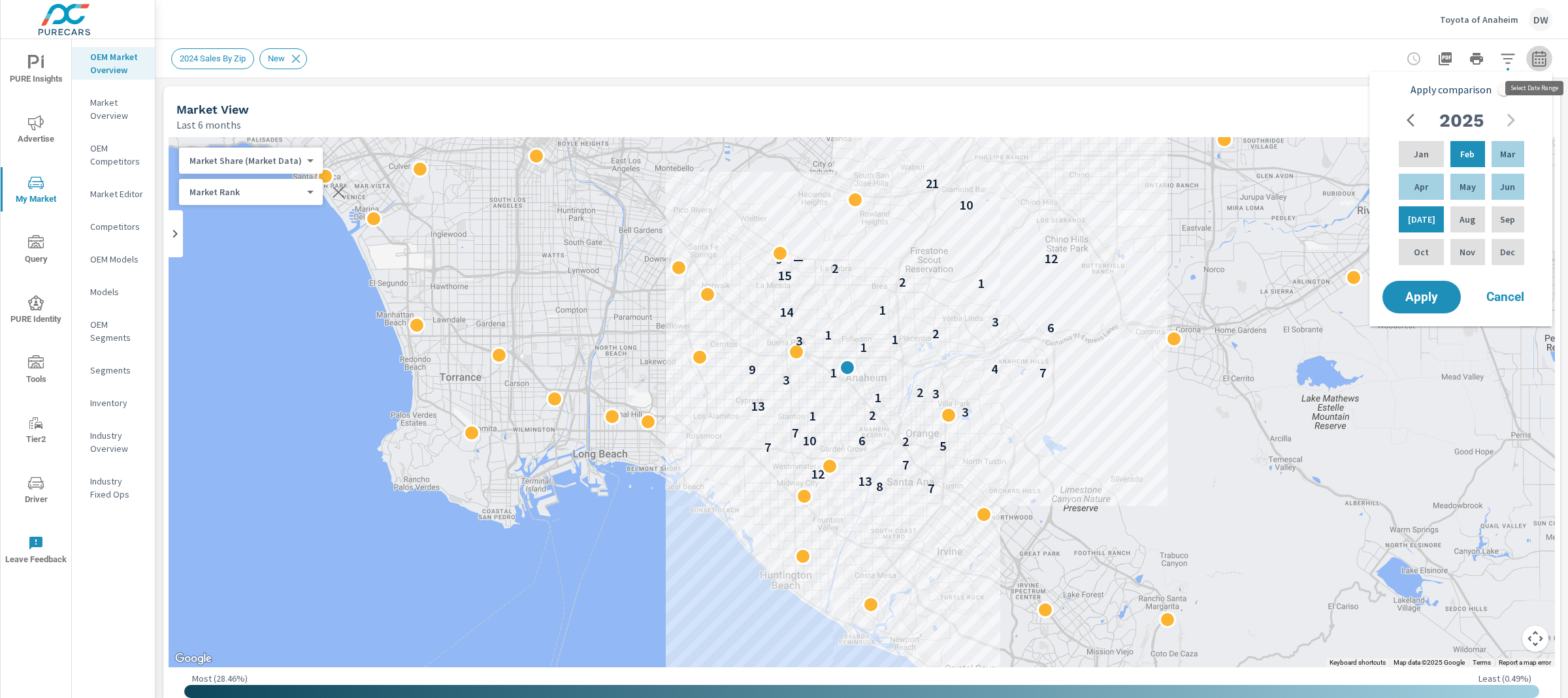
click at [1541, 61] on icon "button" at bounding box center [1539, 58] width 16 height 15
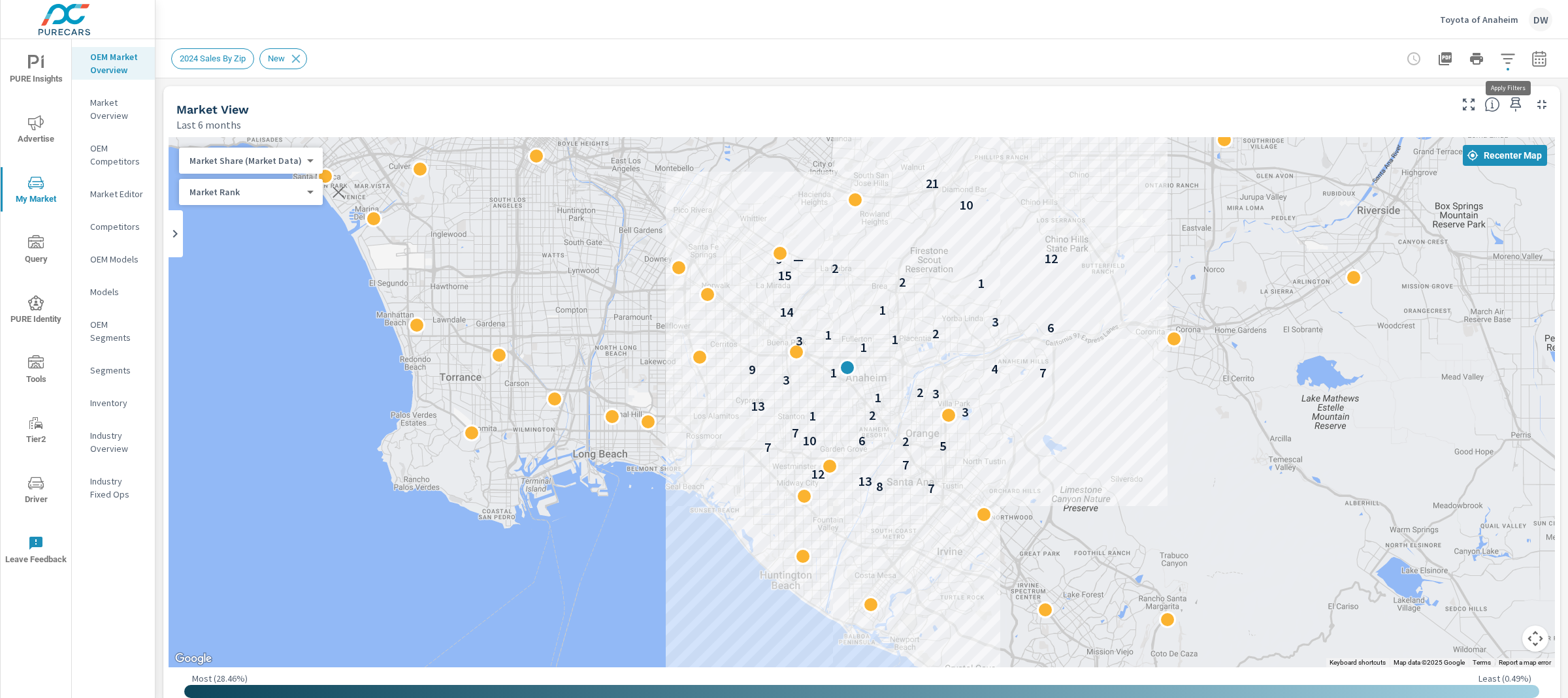
click at [1511, 58] on icon "button" at bounding box center [1507, 58] width 16 height 15
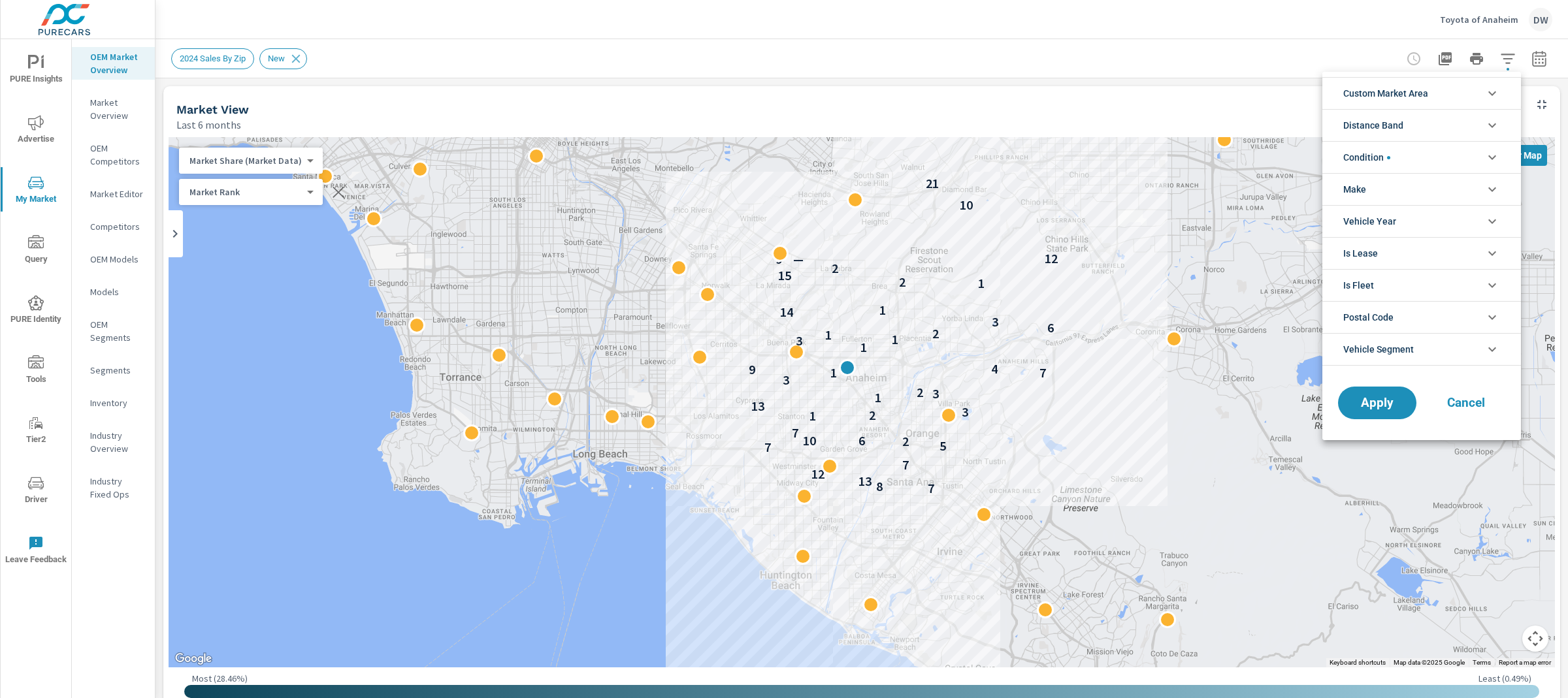
click at [1437, 153] on li "Condition" at bounding box center [1422, 156] width 199 height 32
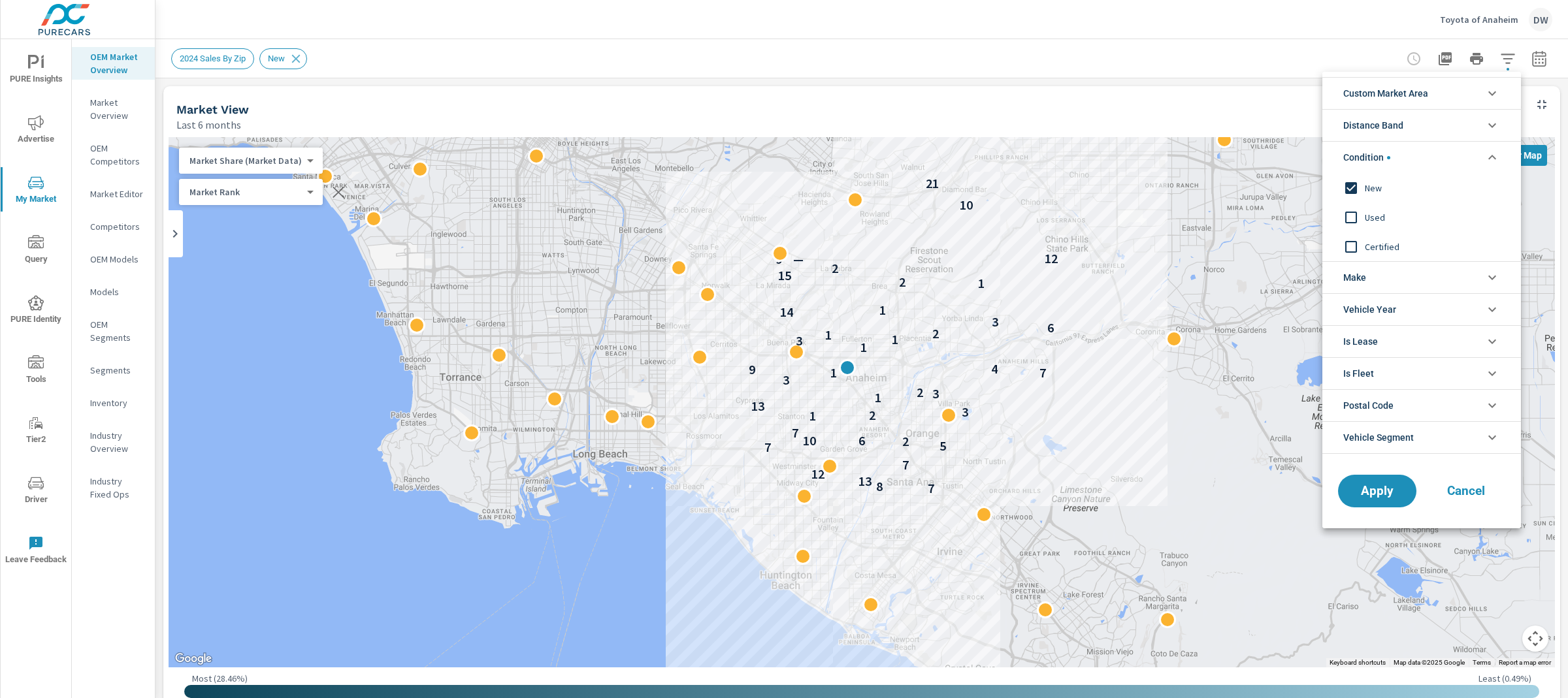
click at [1437, 153] on li "Condition" at bounding box center [1422, 156] width 199 height 32
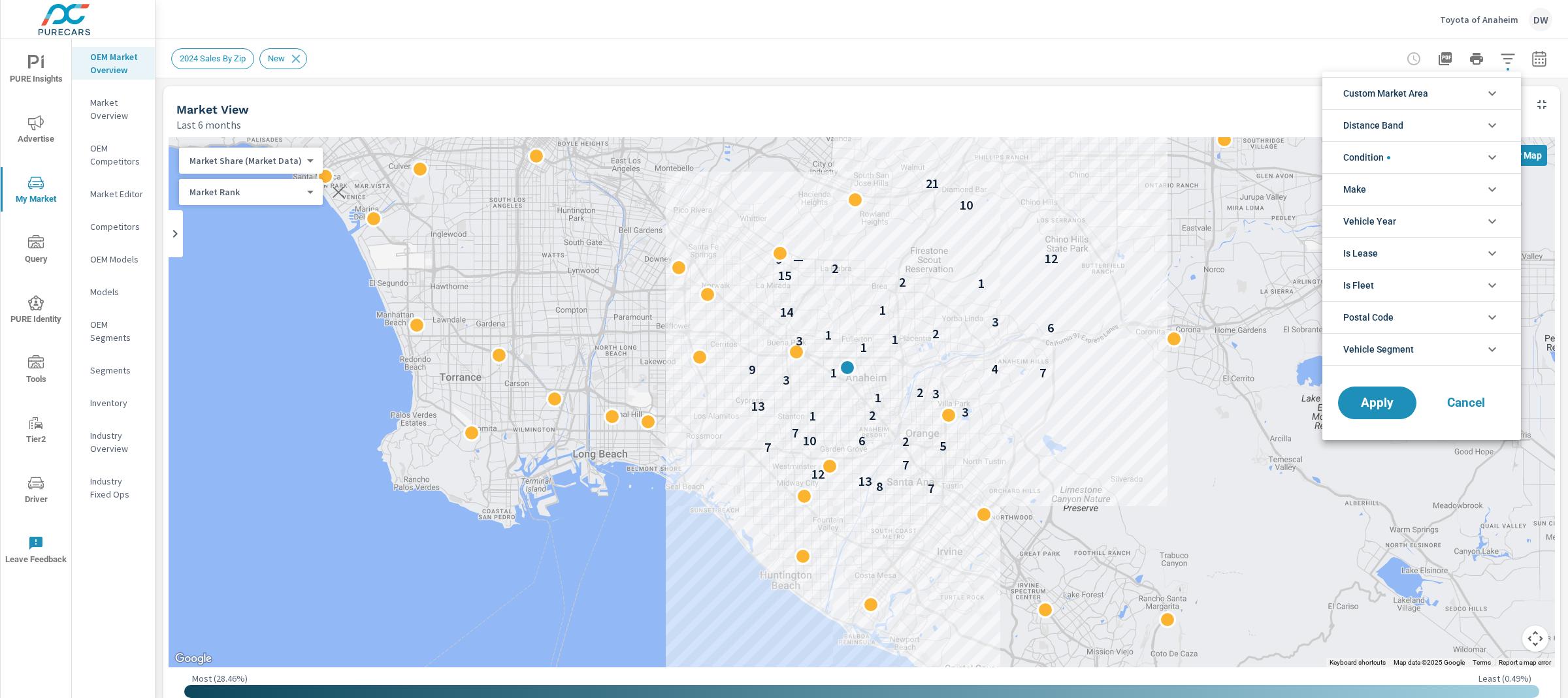
click at [1428, 193] on li "Make" at bounding box center [1422, 189] width 199 height 32
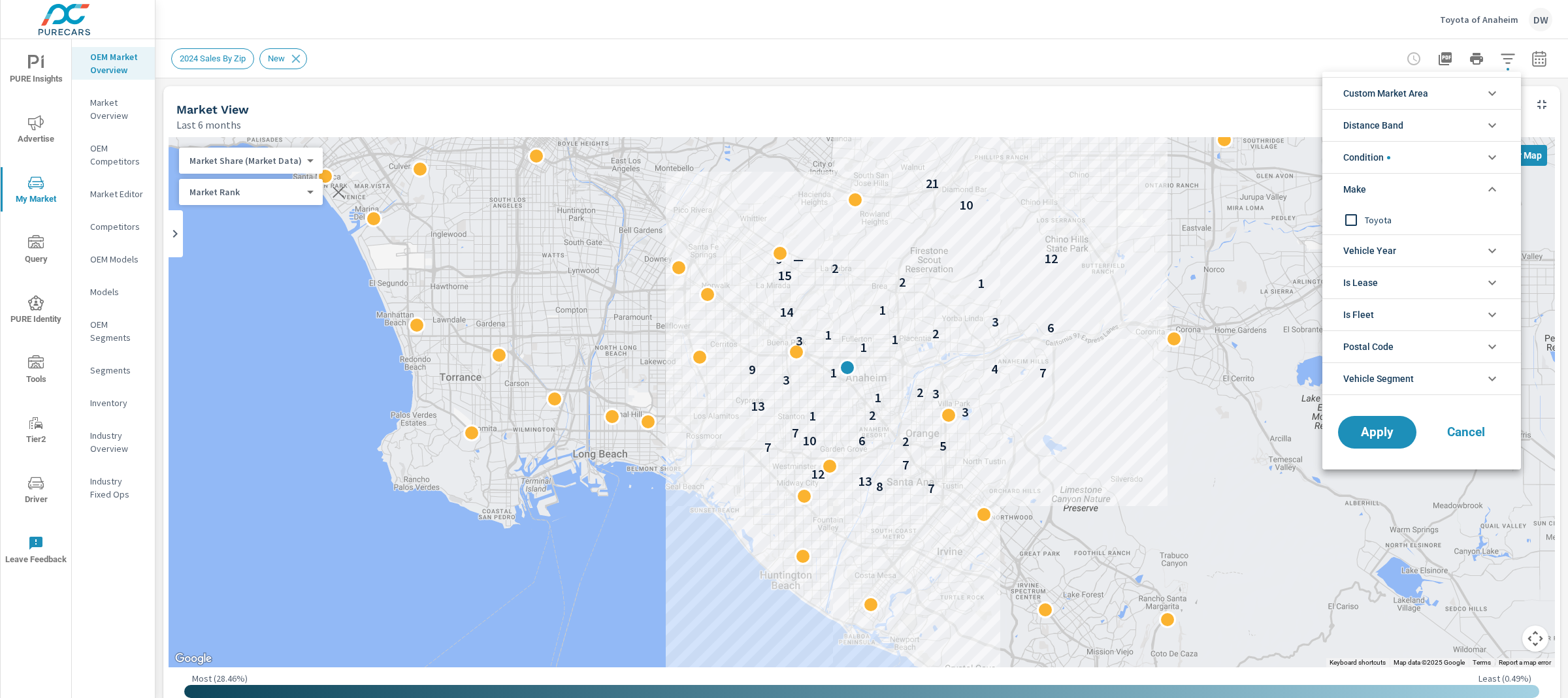
click at [1431, 184] on li "Make" at bounding box center [1422, 189] width 199 height 32
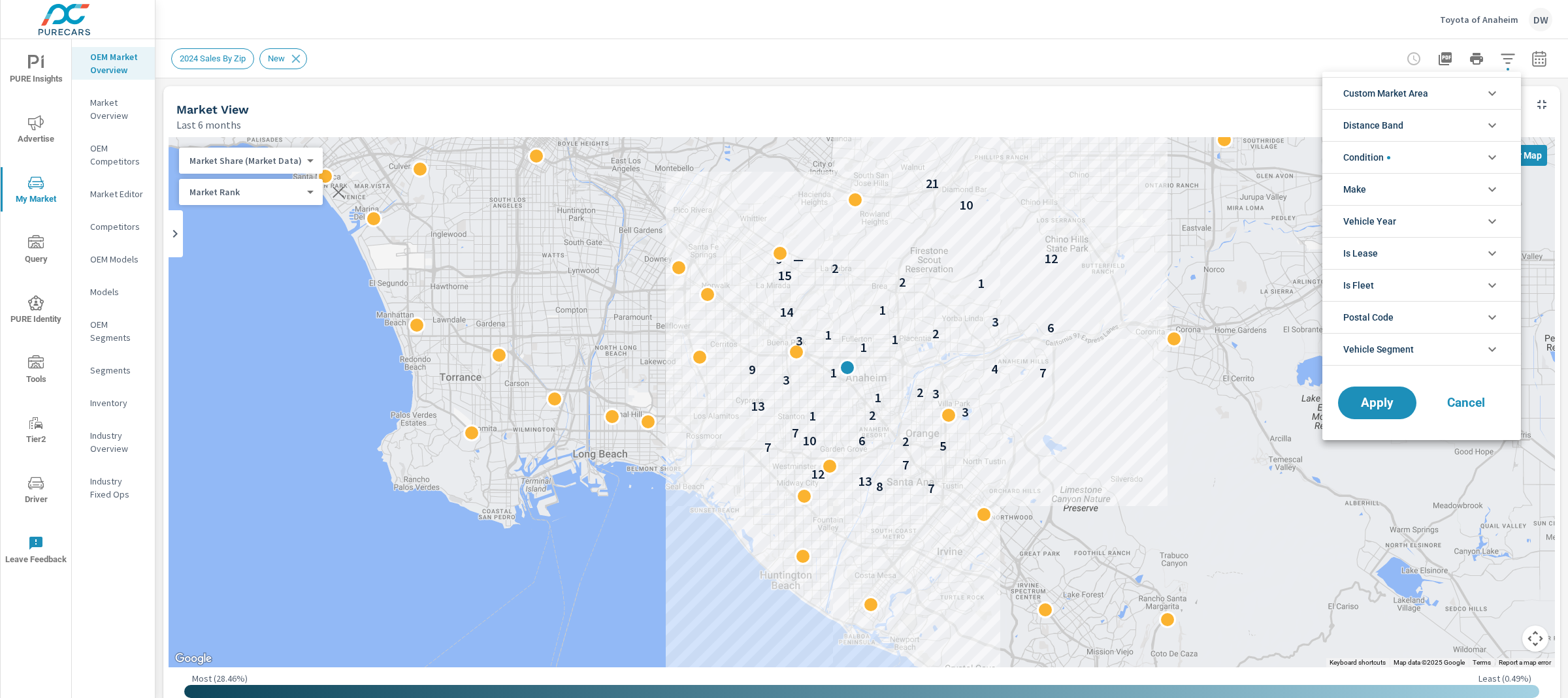
click at [1454, 398] on span "Cancel" at bounding box center [1466, 403] width 52 height 12
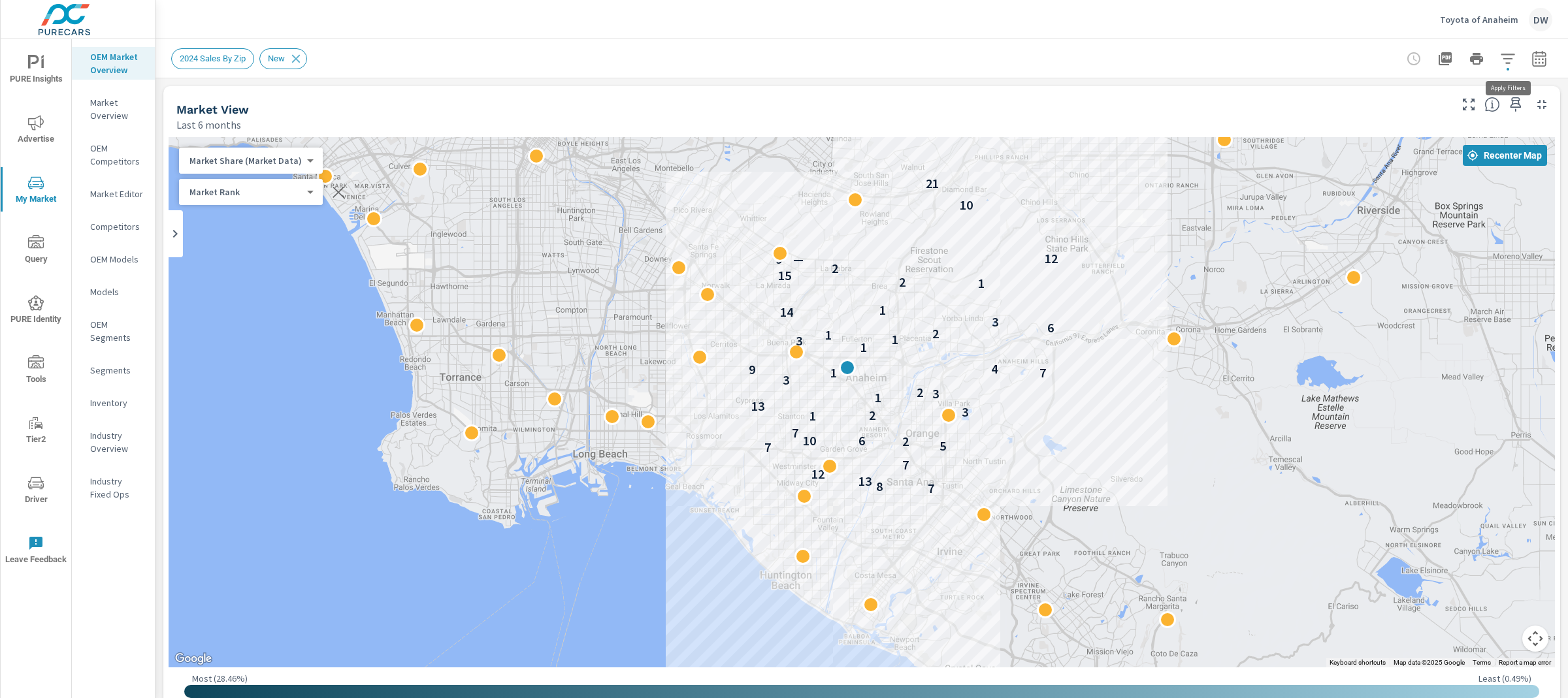
click at [1502, 55] on icon "button" at bounding box center [1507, 58] width 16 height 15
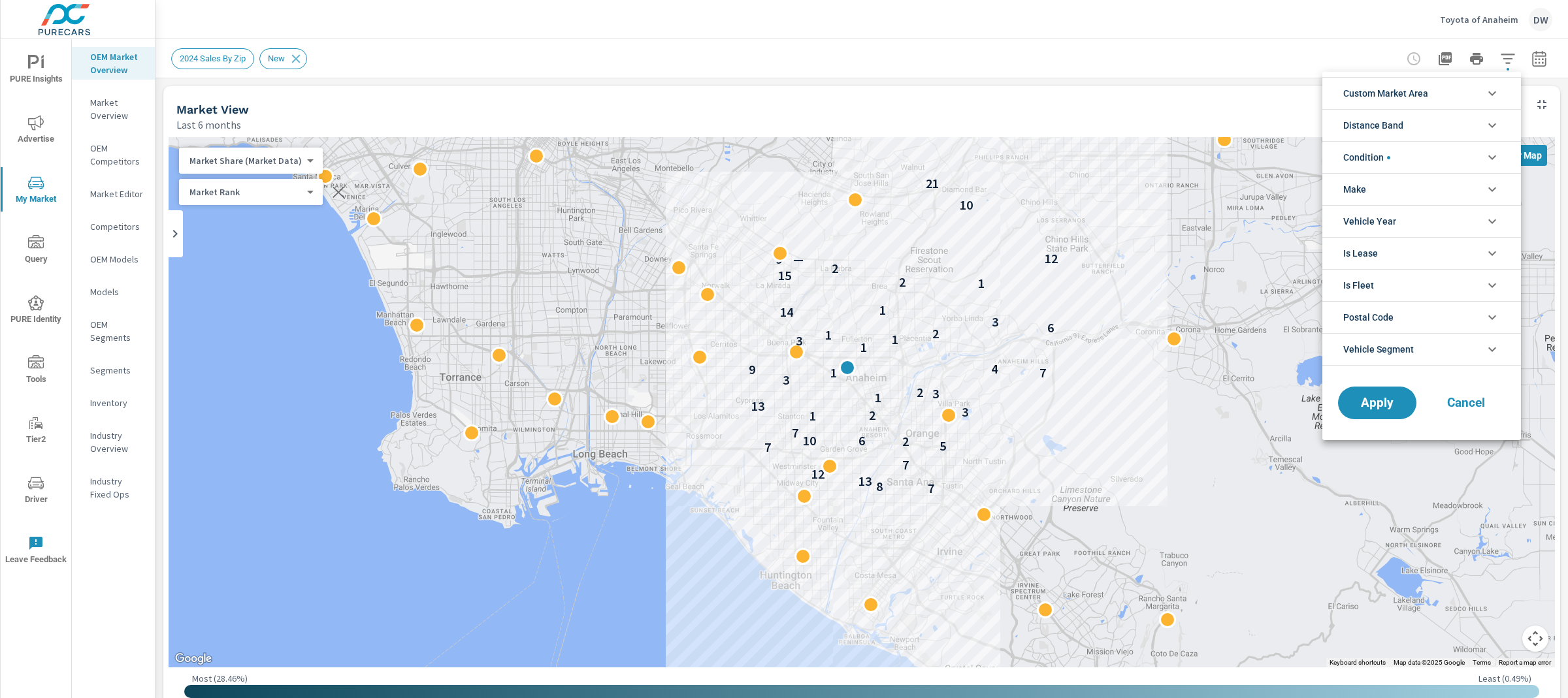
click at [1510, 58] on div at bounding box center [784, 349] width 1568 height 698
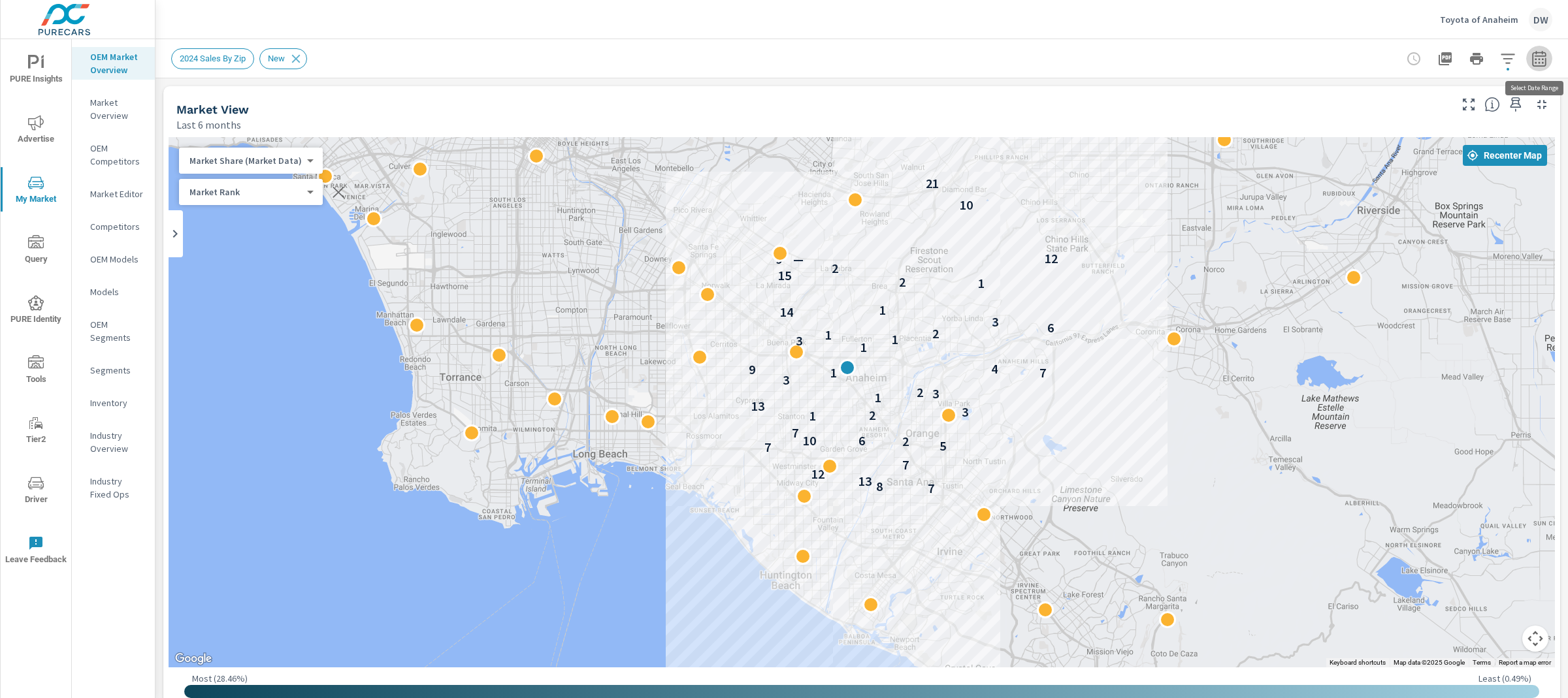
click at [1536, 56] on icon "button" at bounding box center [1539, 58] width 14 height 15
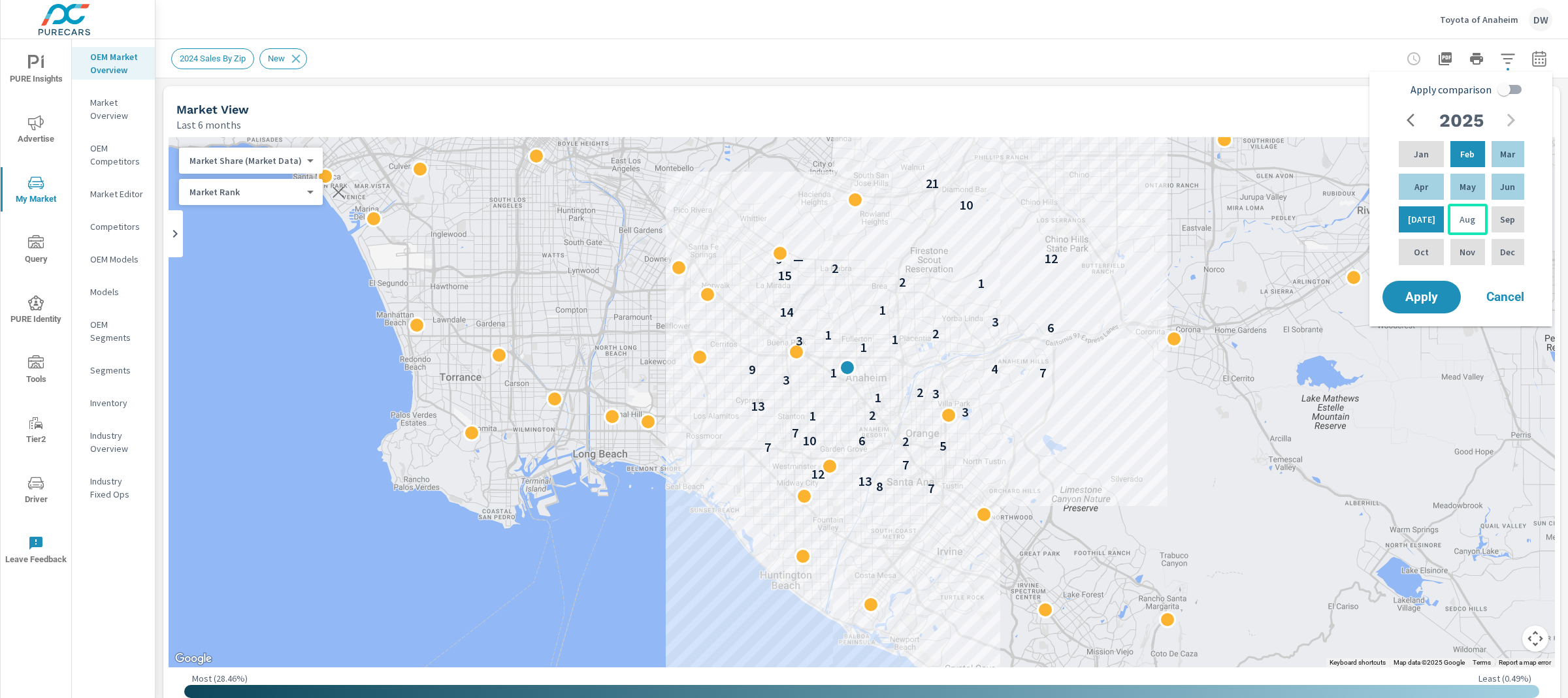
click at [1459, 219] on p "Aug" at bounding box center [1467, 220] width 16 height 13
click at [1416, 216] on p "[DATE]" at bounding box center [1422, 220] width 27 height 13
click at [1460, 211] on div "Aug" at bounding box center [1468, 219] width 39 height 31
click at [1459, 215] on p "Aug" at bounding box center [1467, 220] width 16 height 13
click at [1418, 157] on p "Jan" at bounding box center [1421, 154] width 15 height 13
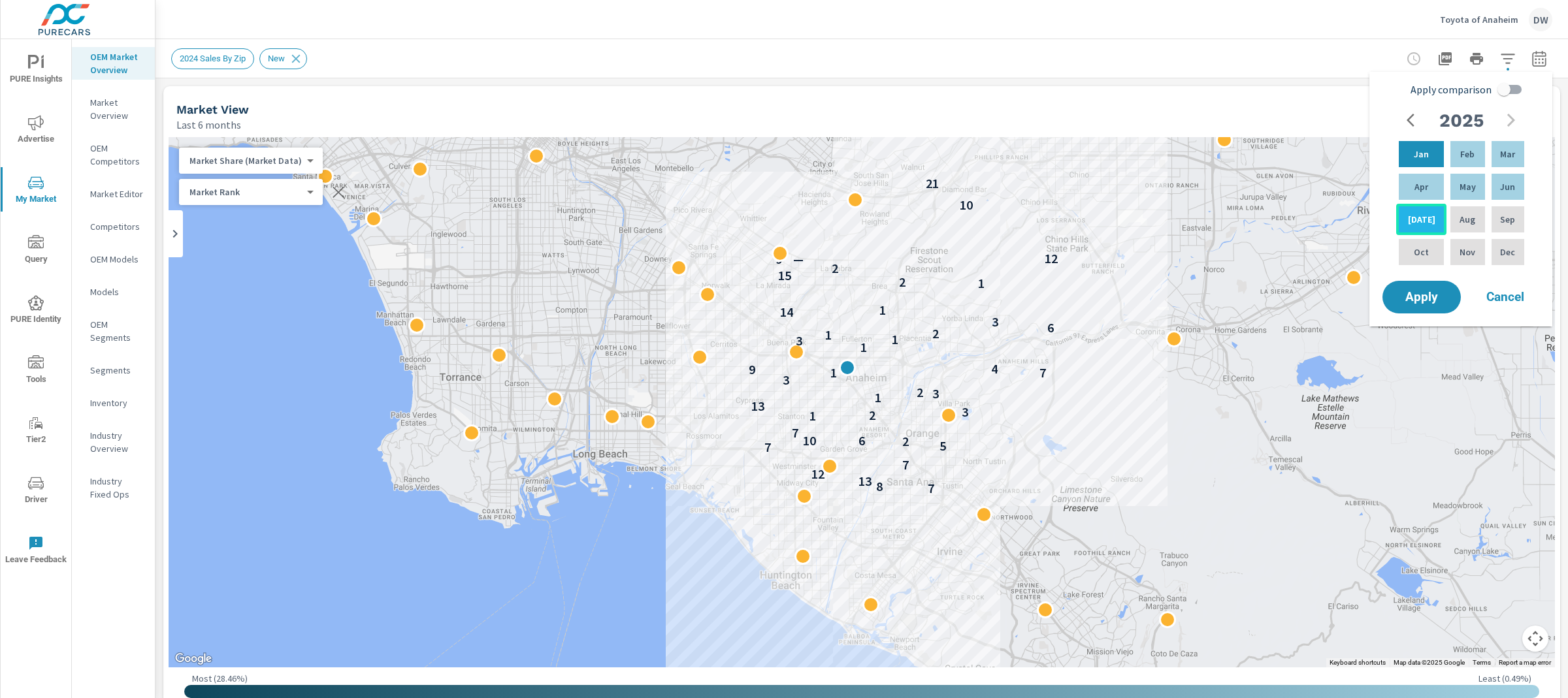
click at [1423, 221] on p "[DATE]" at bounding box center [1422, 220] width 27 height 13
click at [1428, 299] on span "Apply" at bounding box center [1422, 297] width 54 height 13
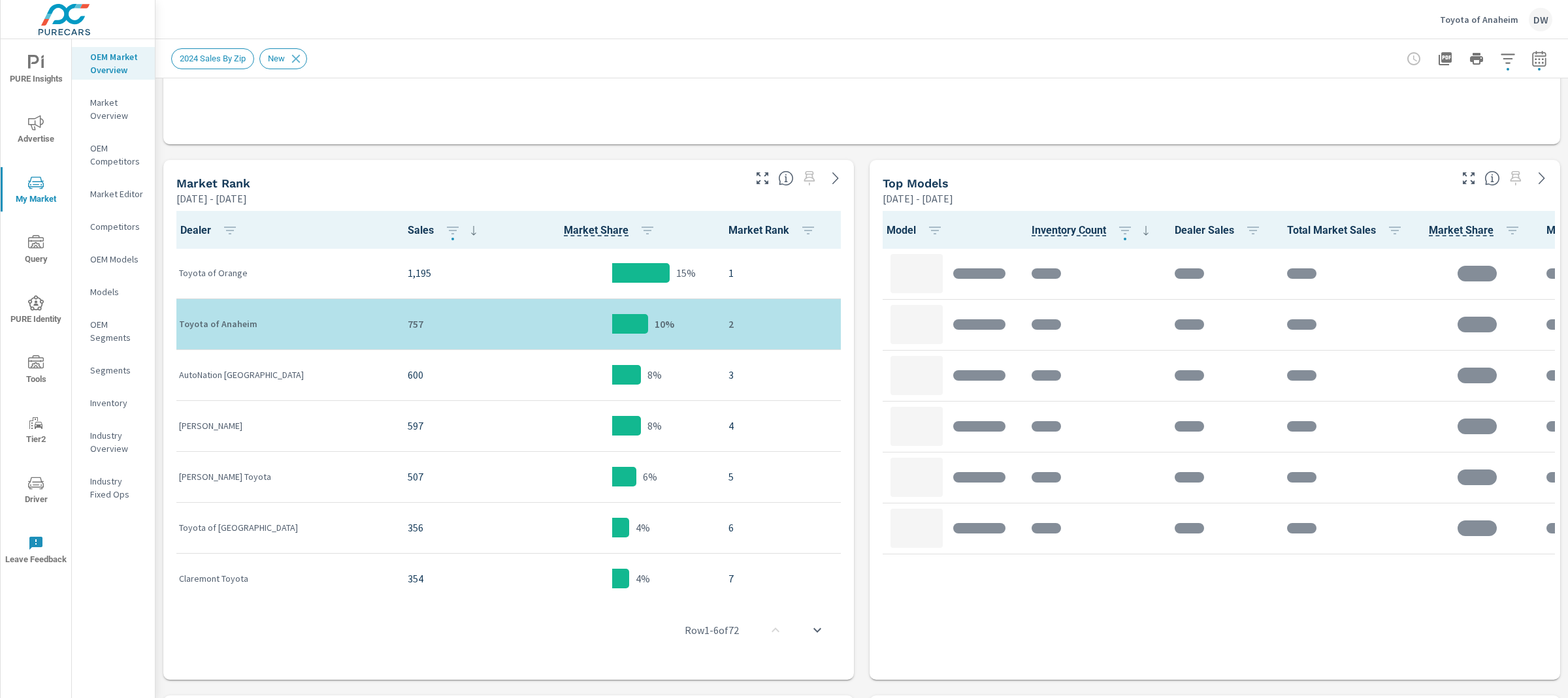
scroll to position [575, 0]
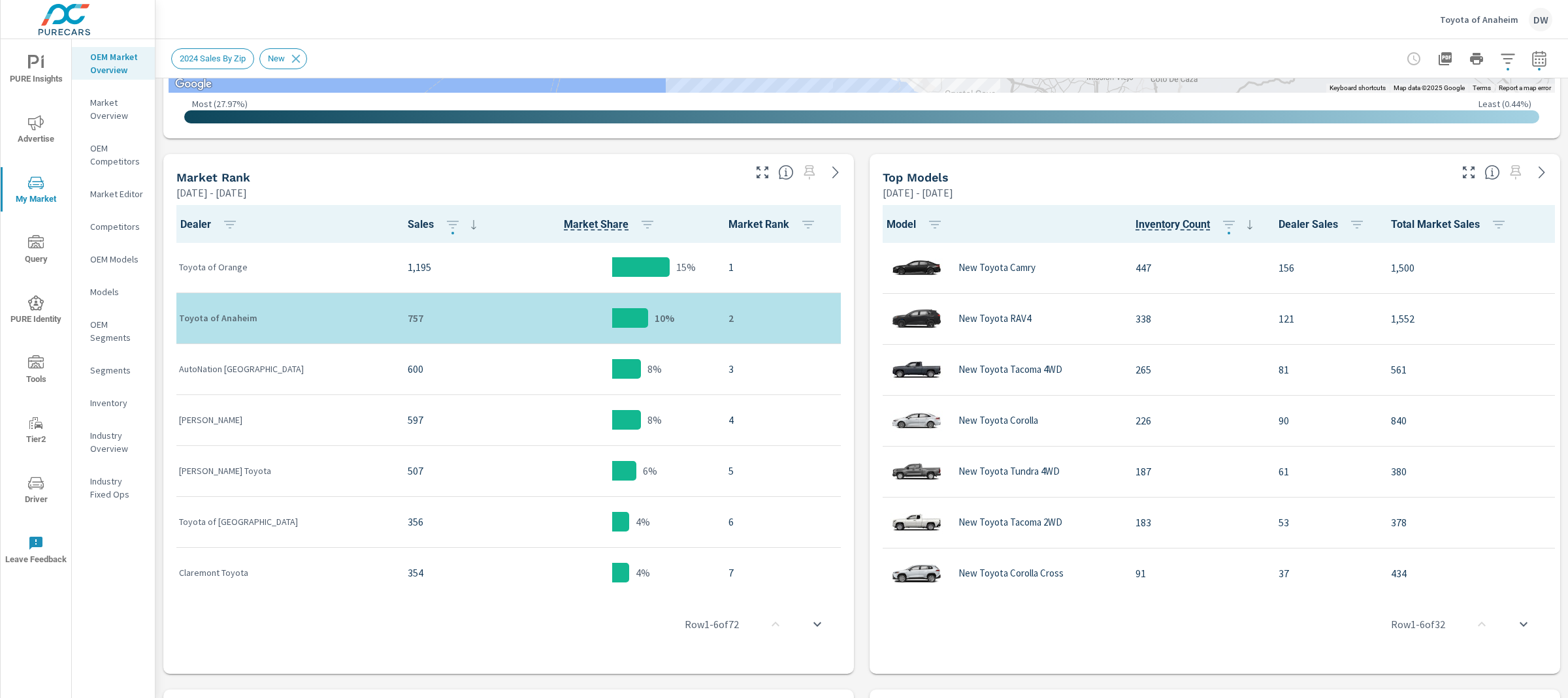
scroll to position [1, 0]
click at [117, 404] on p "Inventory" at bounding box center [117, 403] width 54 height 13
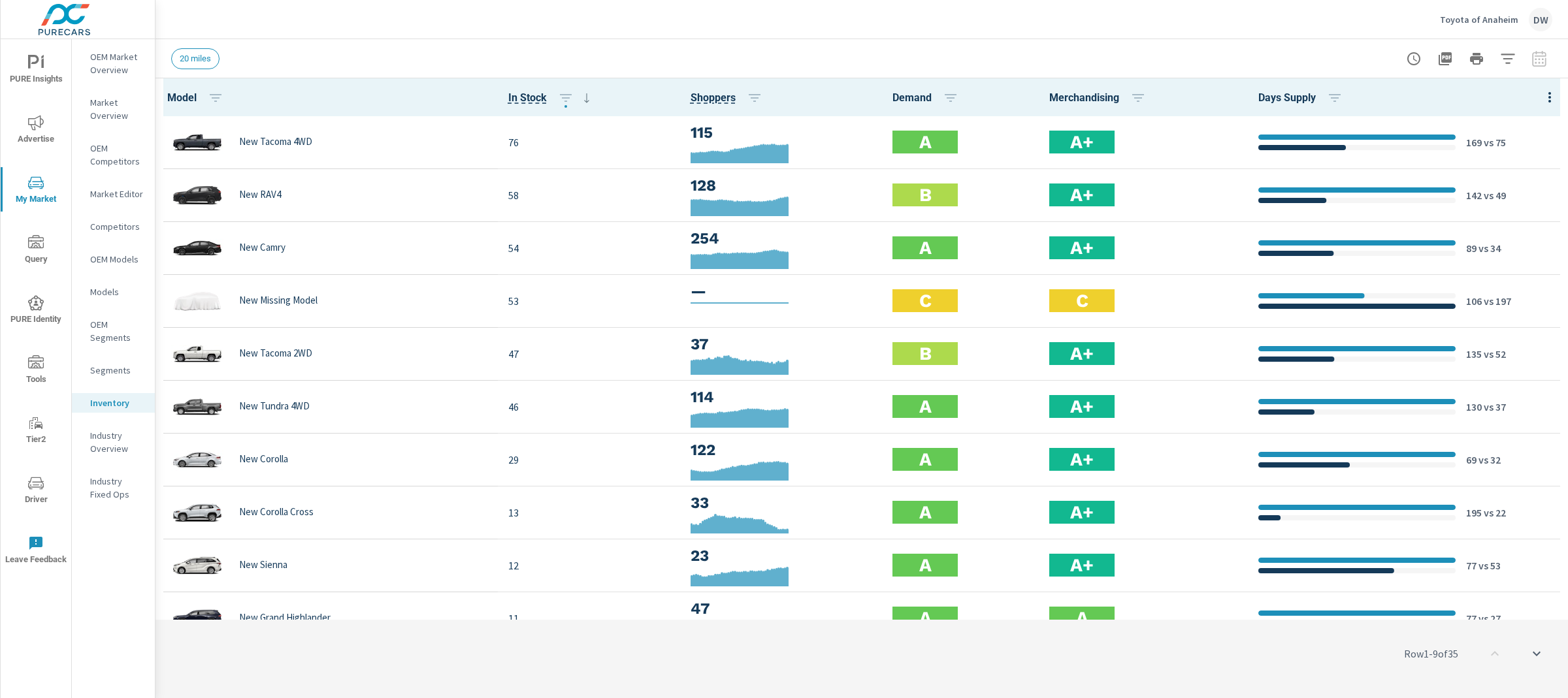
click at [1539, 57] on div at bounding box center [1476, 58] width 151 height 26
click at [1510, 58] on icon "button" at bounding box center [1507, 58] width 16 height 15
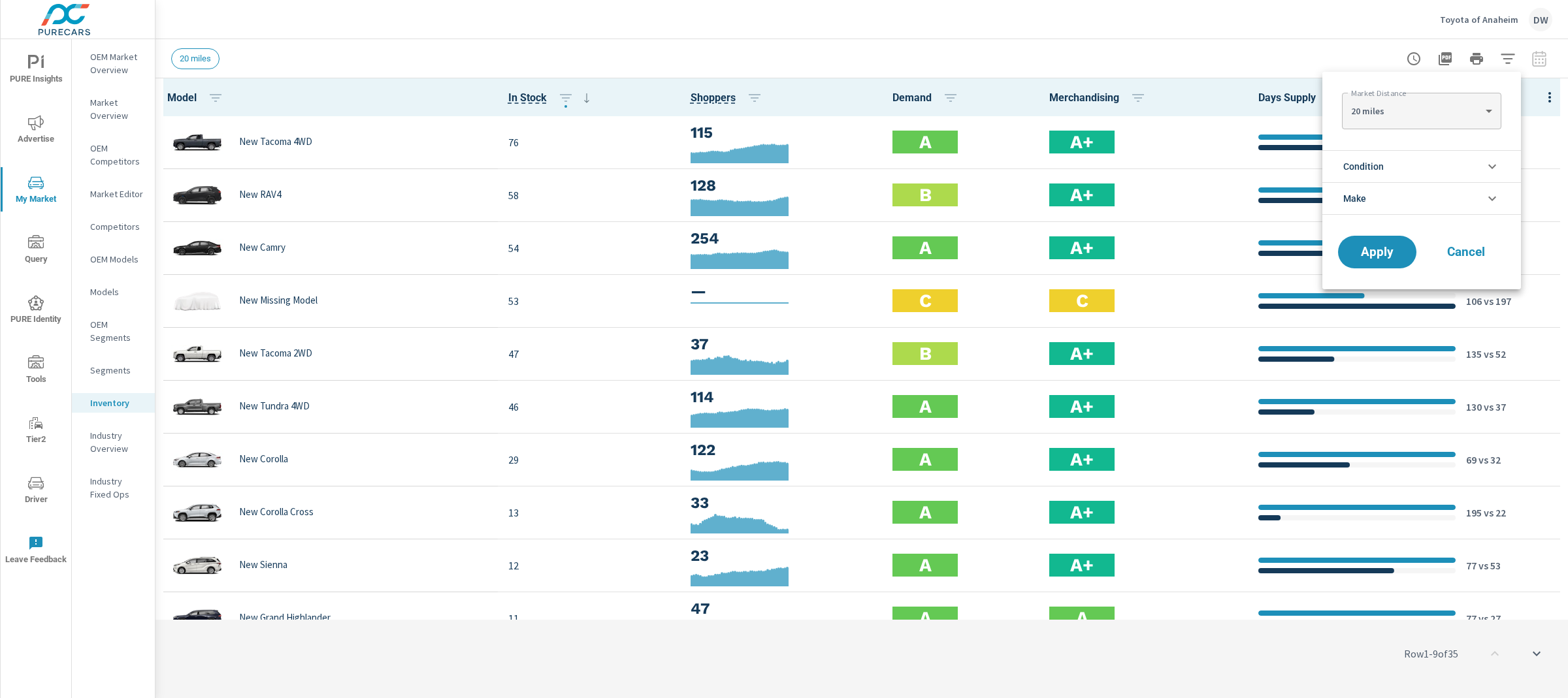
click at [1493, 162] on icon "filter options" at bounding box center [1492, 166] width 16 height 15
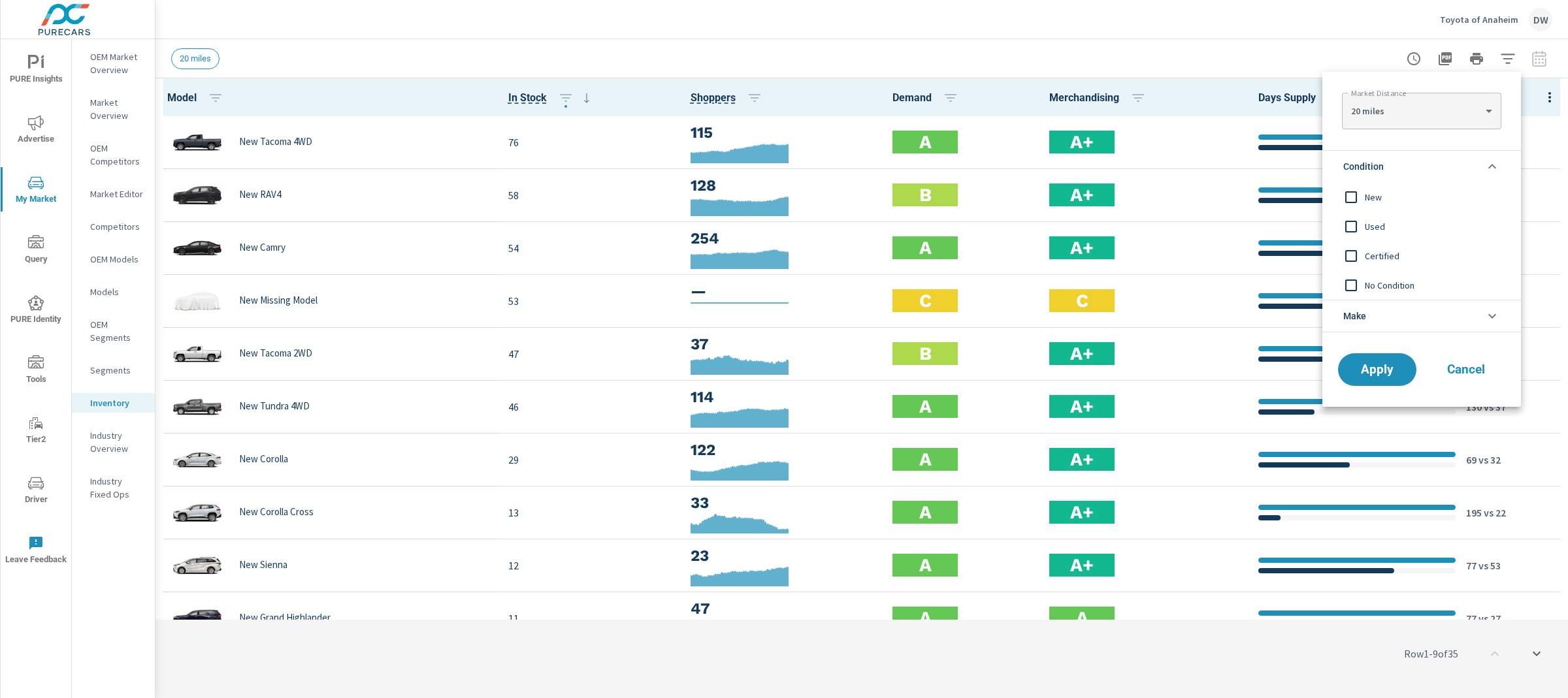
click at [1353, 192] on input "filter options" at bounding box center [1351, 197] width 27 height 27
click at [1418, 318] on li "Make" at bounding box center [1422, 316] width 199 height 32
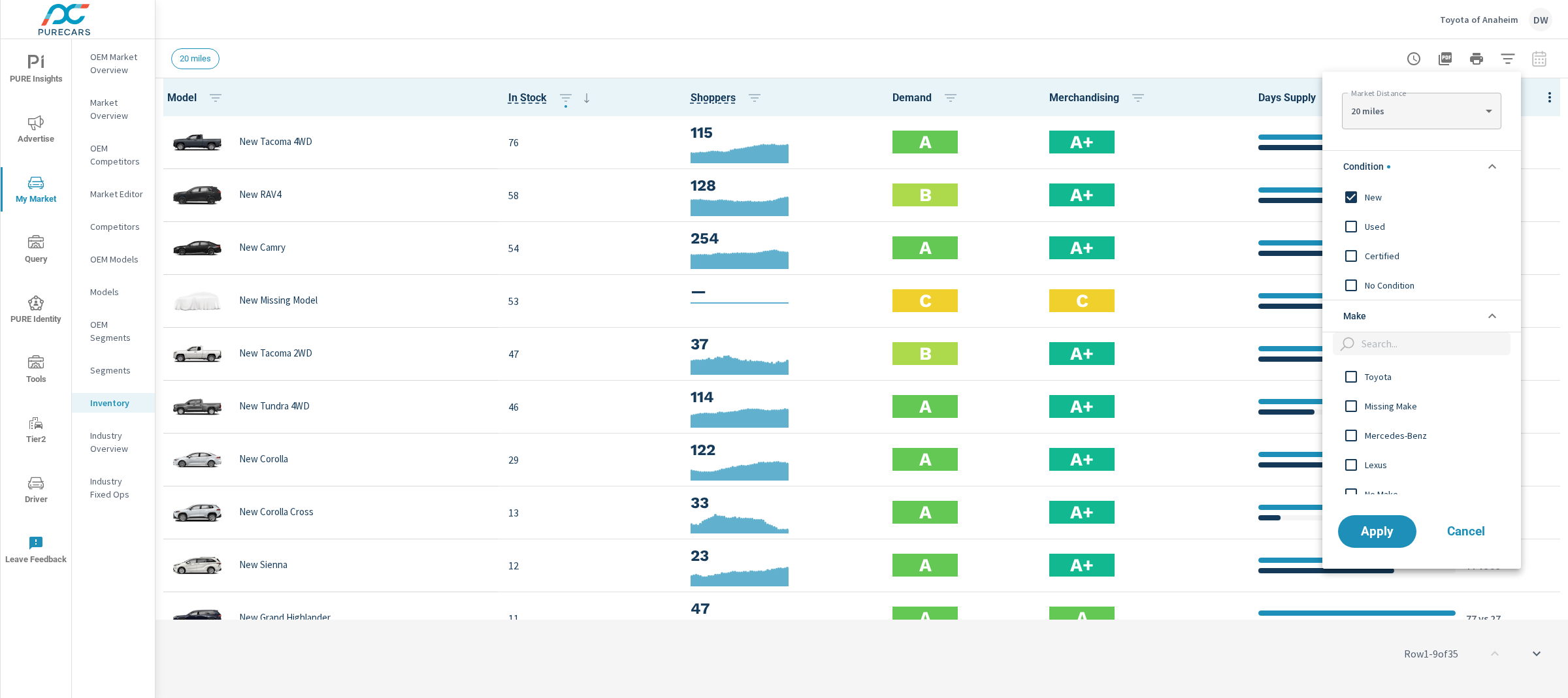
click at [1354, 374] on input "filter options" at bounding box center [1351, 376] width 27 height 27
click at [1389, 528] on span "Apply" at bounding box center [1378, 531] width 54 height 13
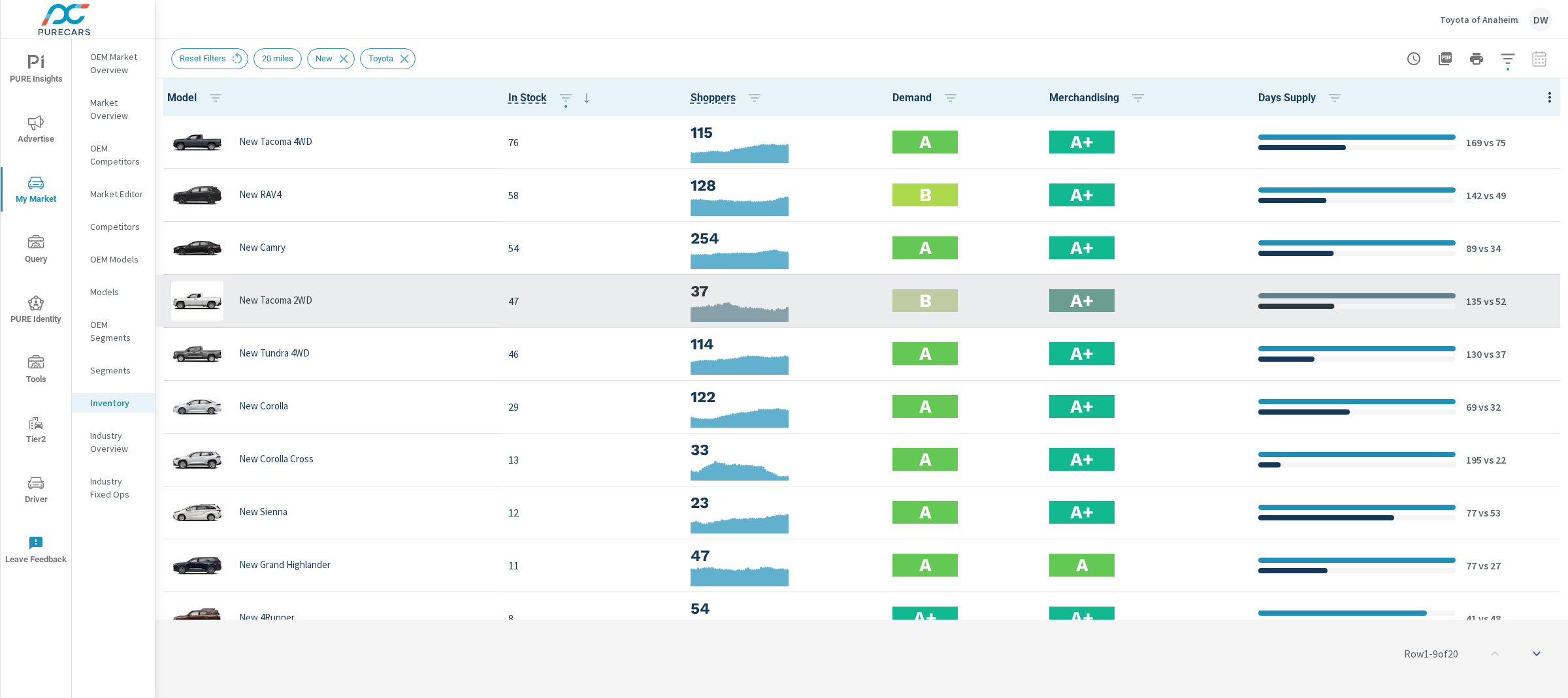
click at [1493, 303] on p "vs 52" at bounding box center [1494, 300] width 24 height 15
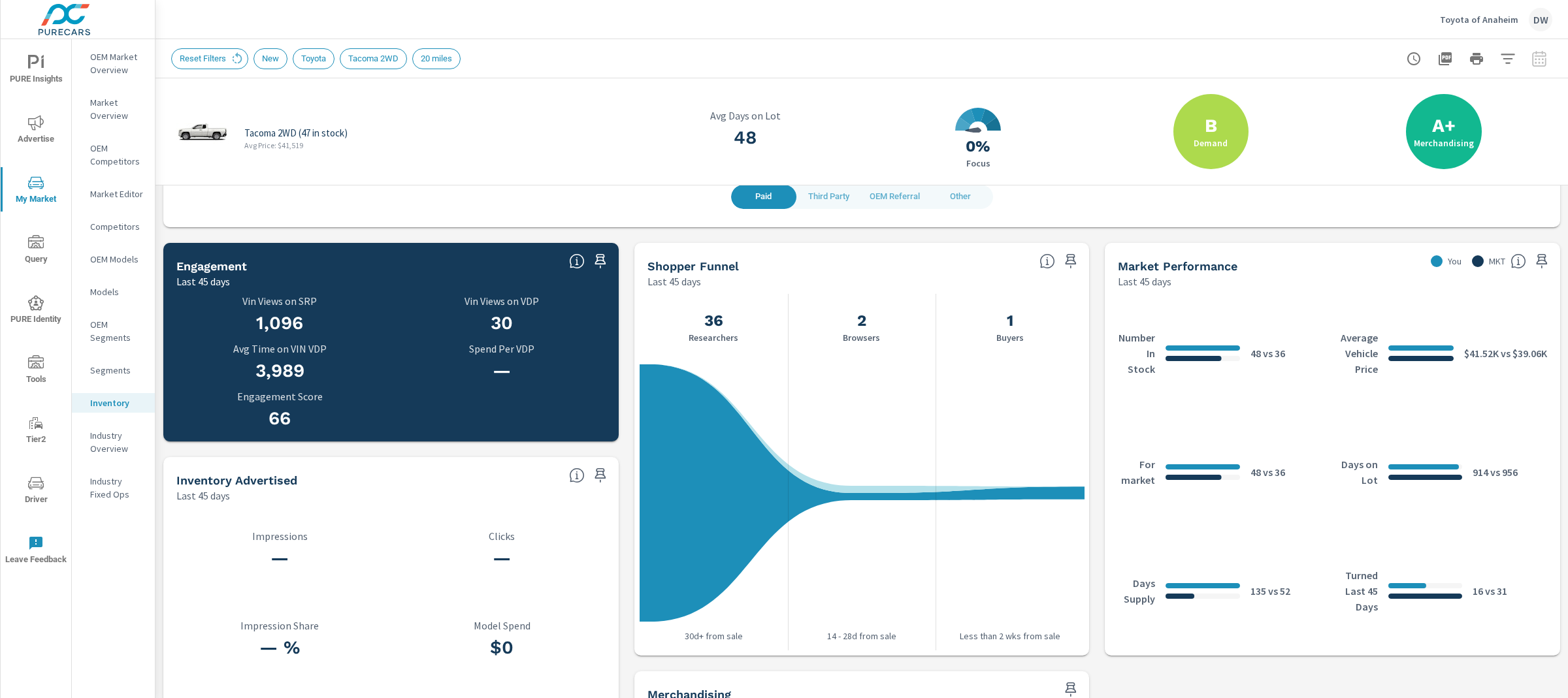
scroll to position [384, 0]
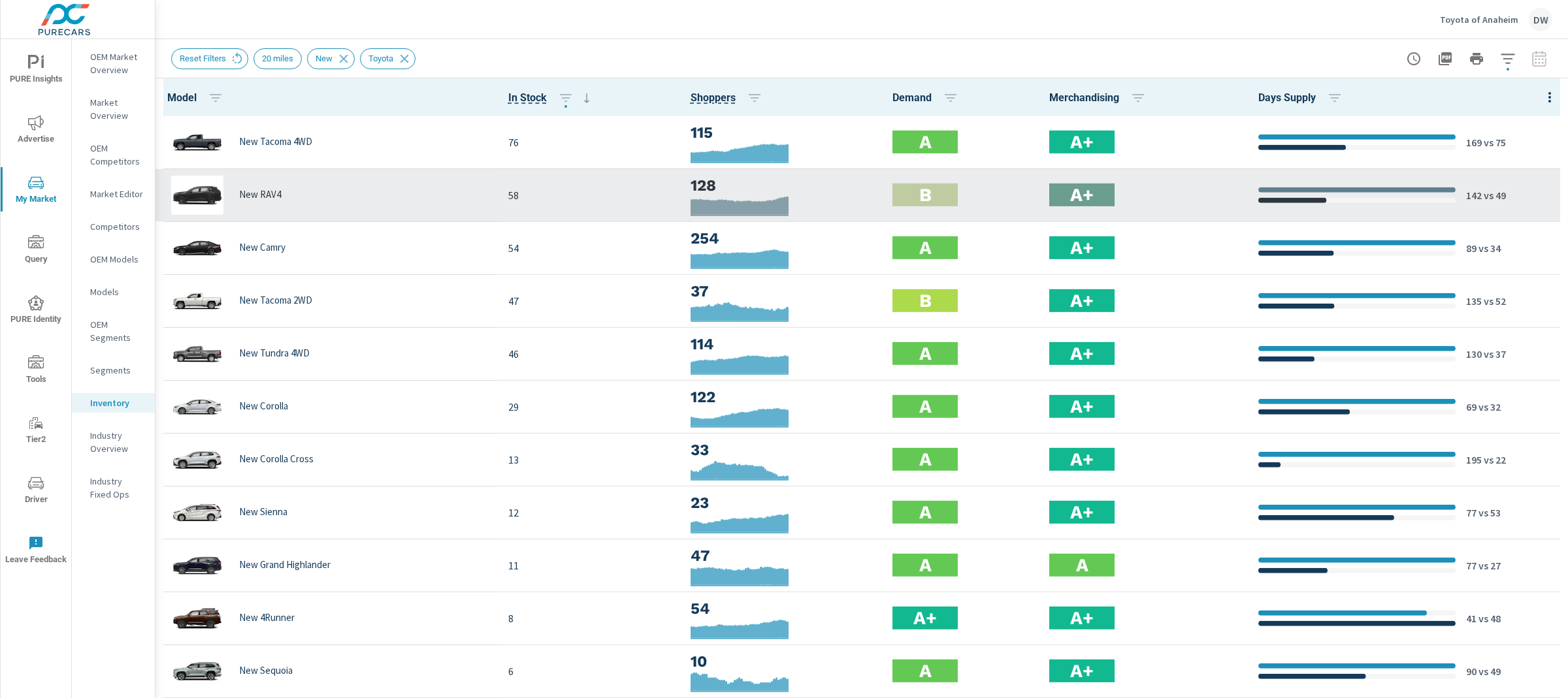
scroll to position [1, 0]
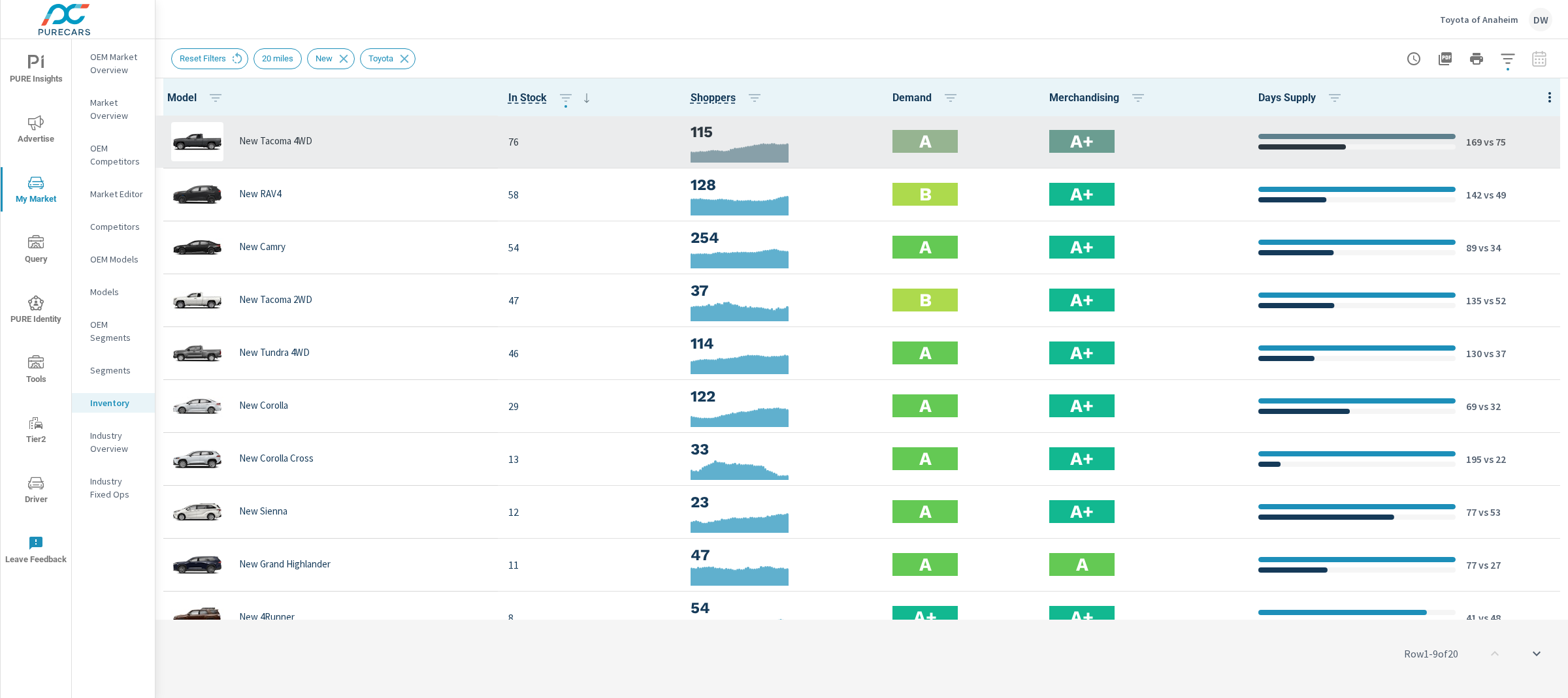
click at [299, 139] on p "New Tacoma 4WD" at bounding box center [275, 141] width 73 height 12
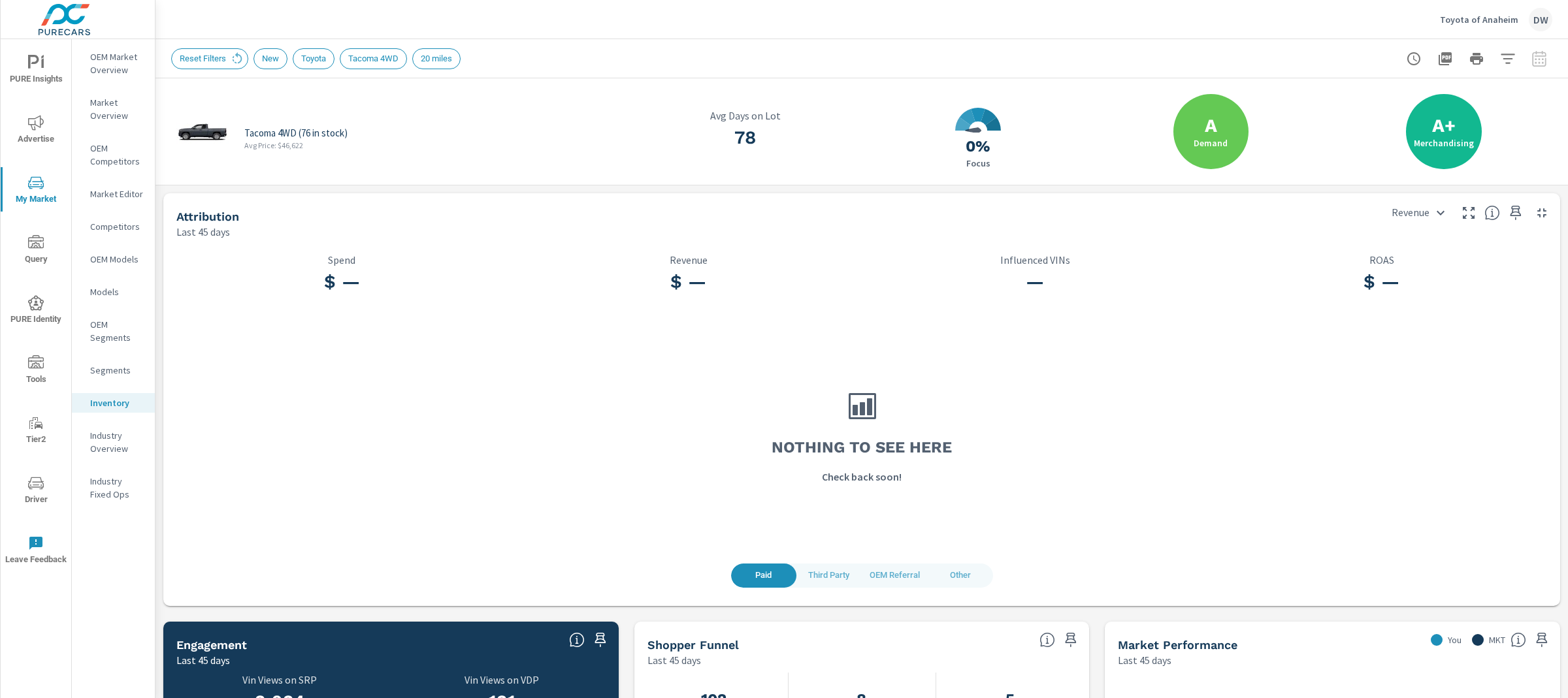
click at [1534, 18] on div "DW" at bounding box center [1541, 20] width 24 height 24
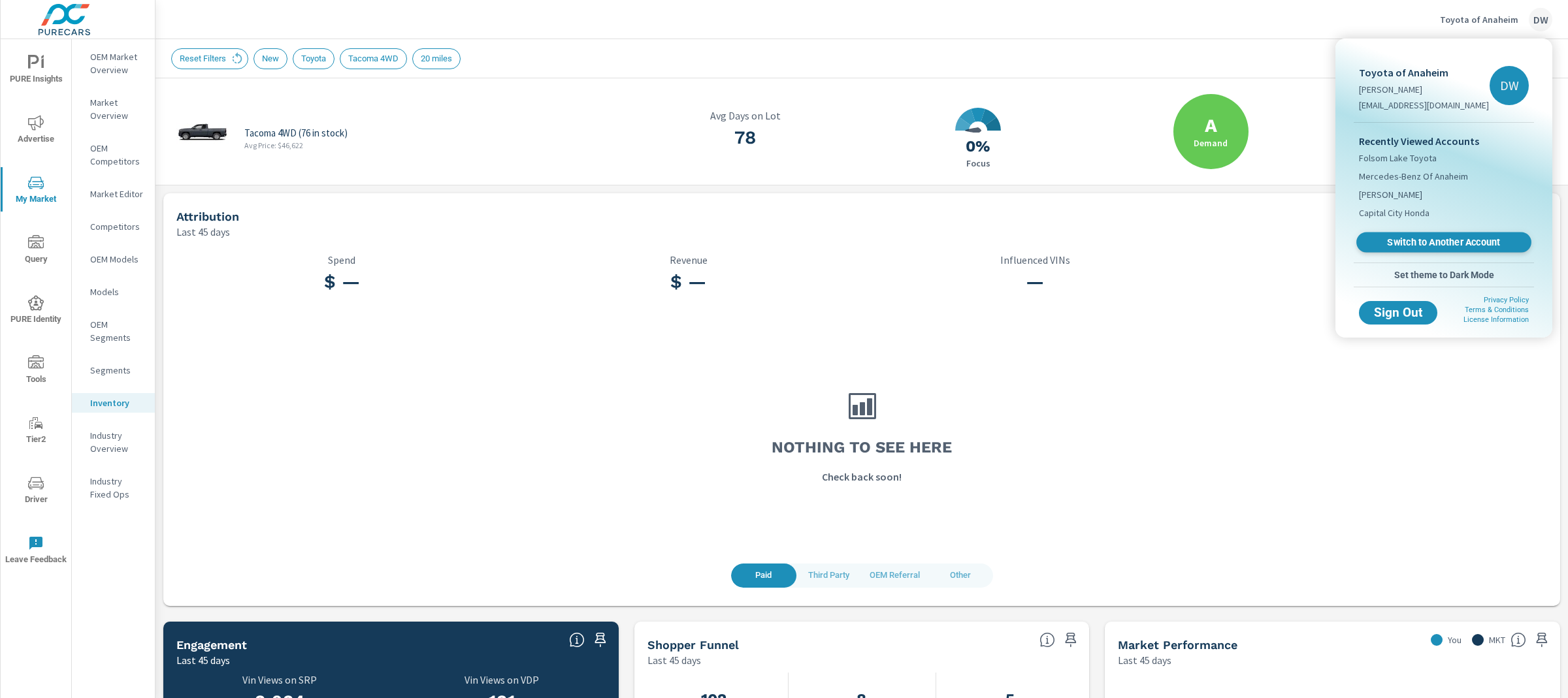
click at [1397, 244] on span "Switch to Another Account" at bounding box center [1443, 242] width 160 height 13
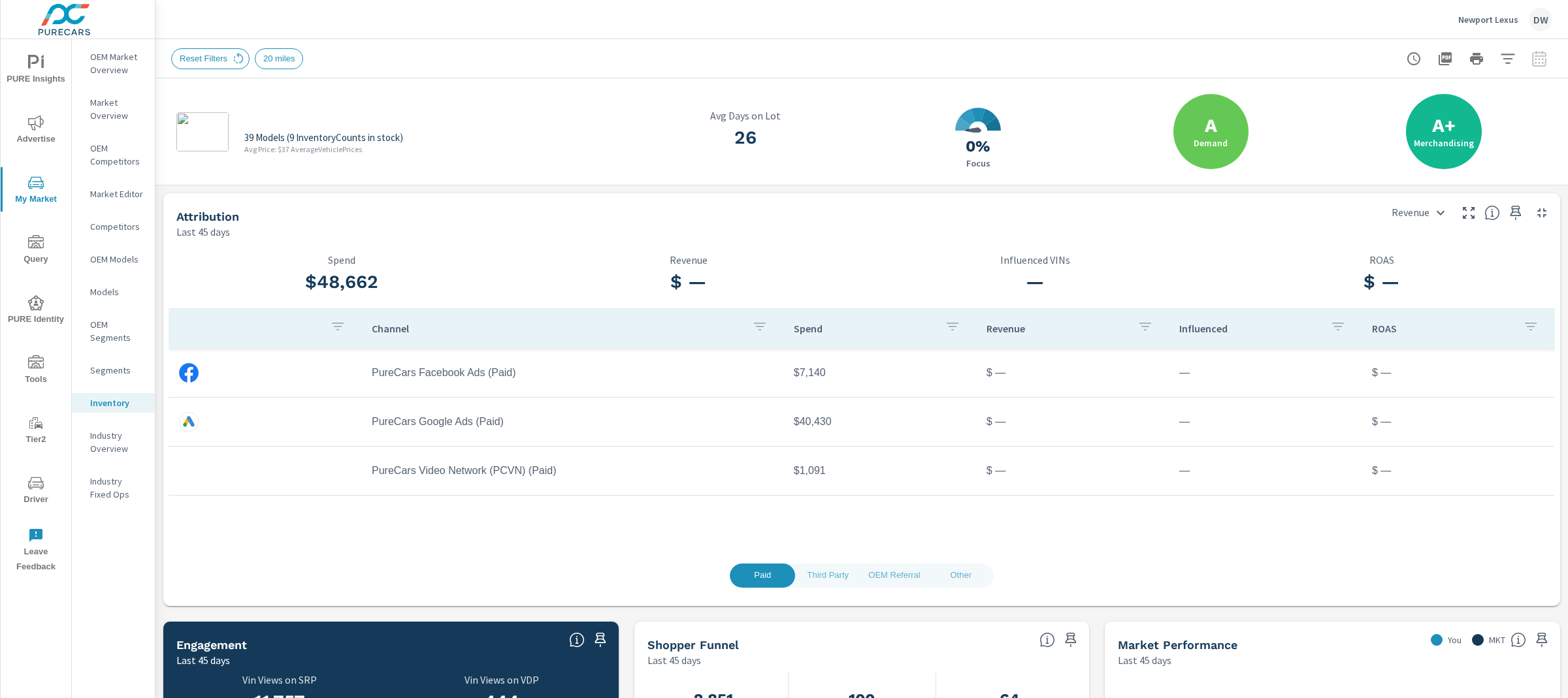
click at [117, 399] on p "Inventory" at bounding box center [117, 403] width 54 height 13
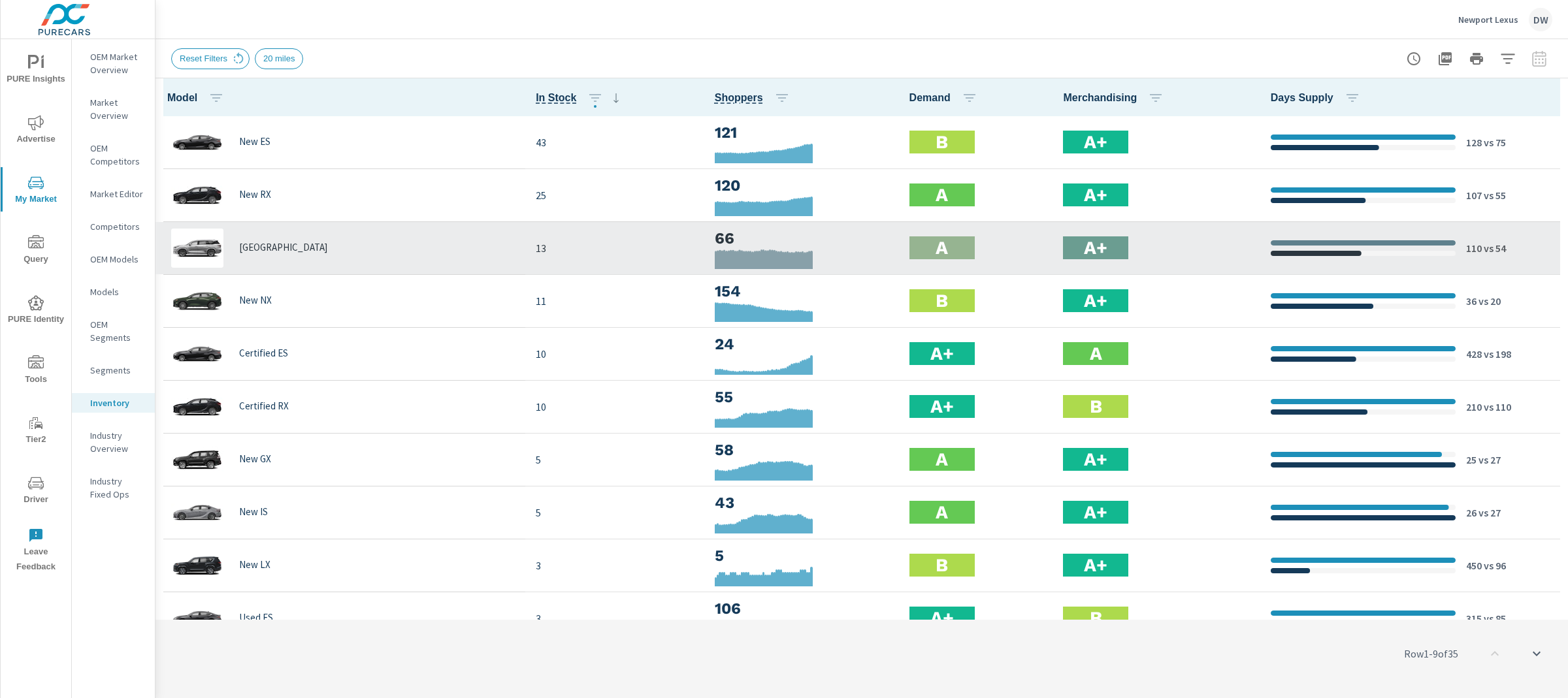
scroll to position [1, 0]
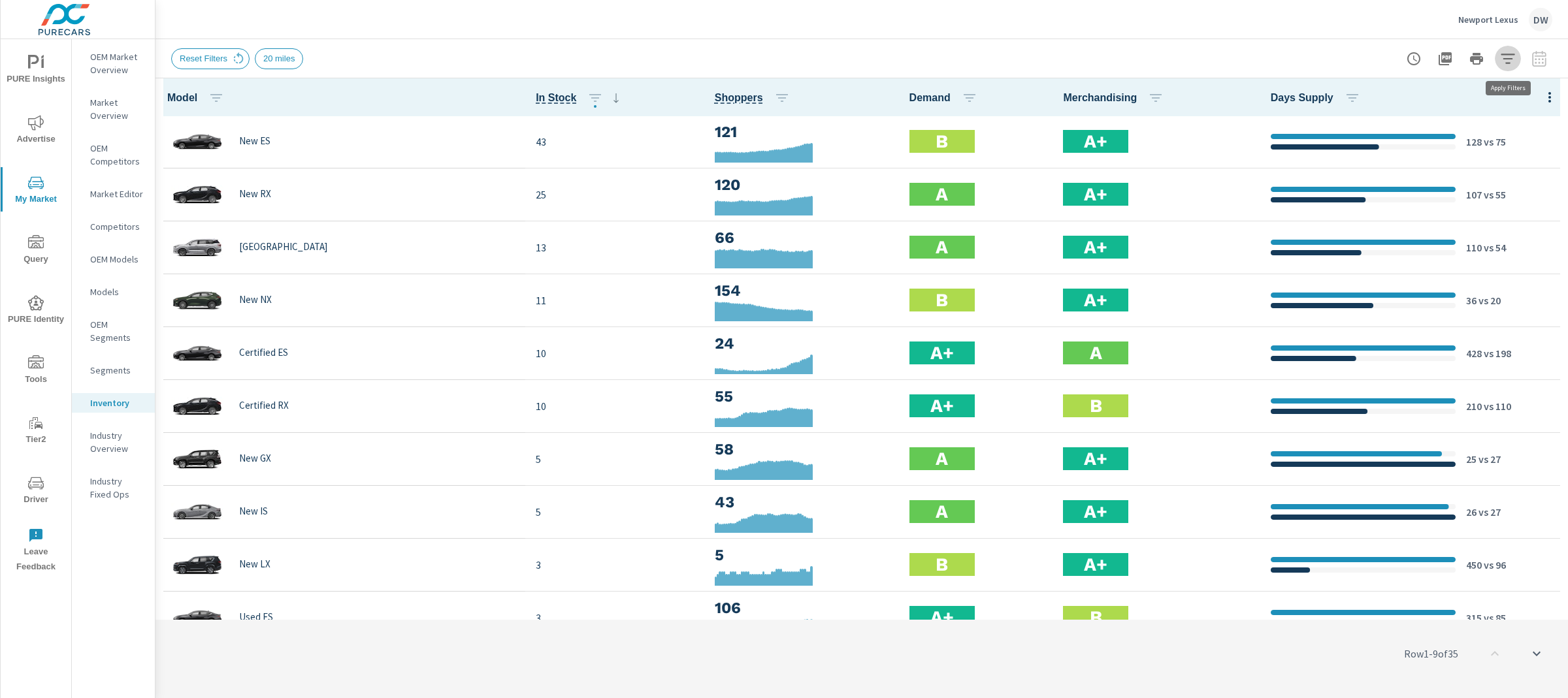
click at [1511, 58] on icon "button" at bounding box center [1507, 58] width 14 height 10
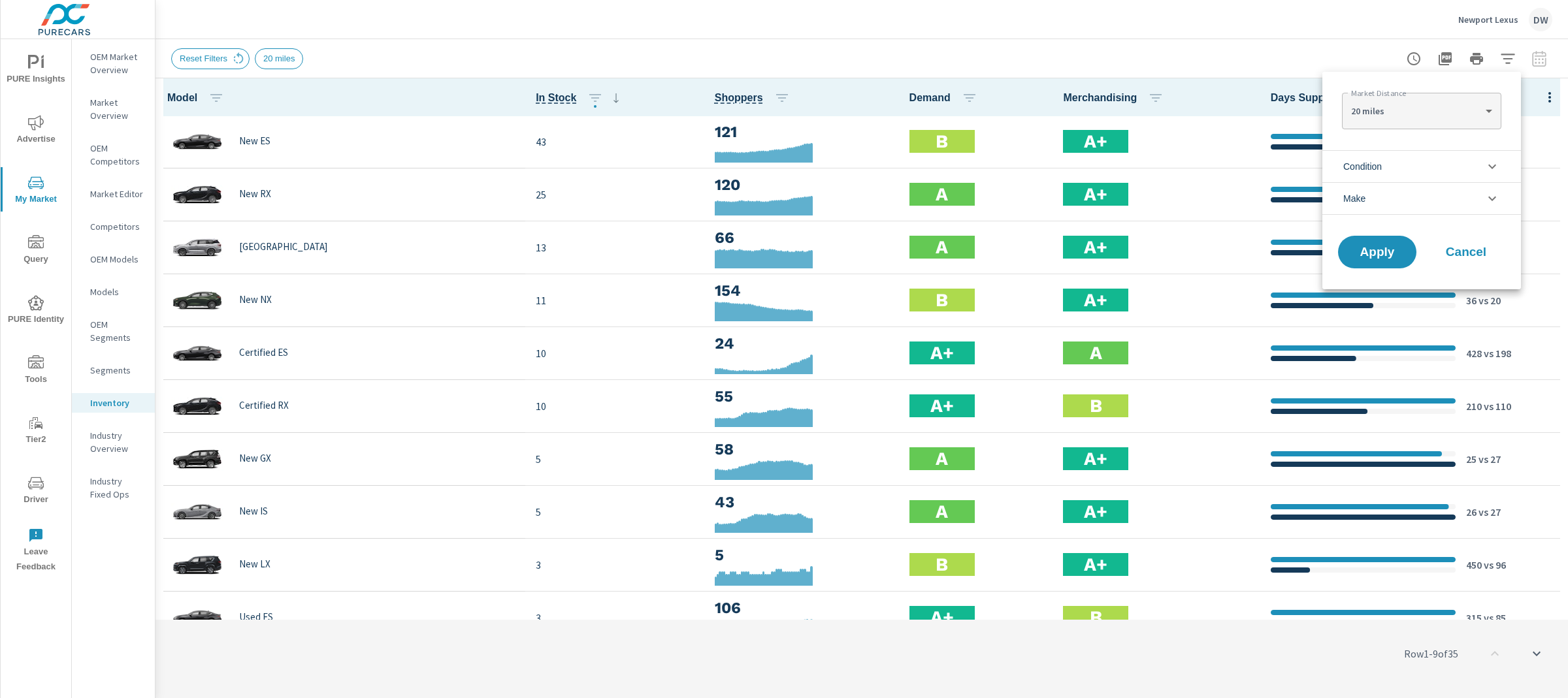
click at [1423, 167] on li "Condition" at bounding box center [1422, 166] width 199 height 32
click at [1490, 164] on icon "filter options" at bounding box center [1492, 166] width 16 height 15
click at [1467, 193] on li "Make" at bounding box center [1422, 198] width 199 height 32
click at [1356, 229] on input "filter options" at bounding box center [1351, 229] width 27 height 27
click at [1392, 286] on span "Apply" at bounding box center [1378, 282] width 54 height 13
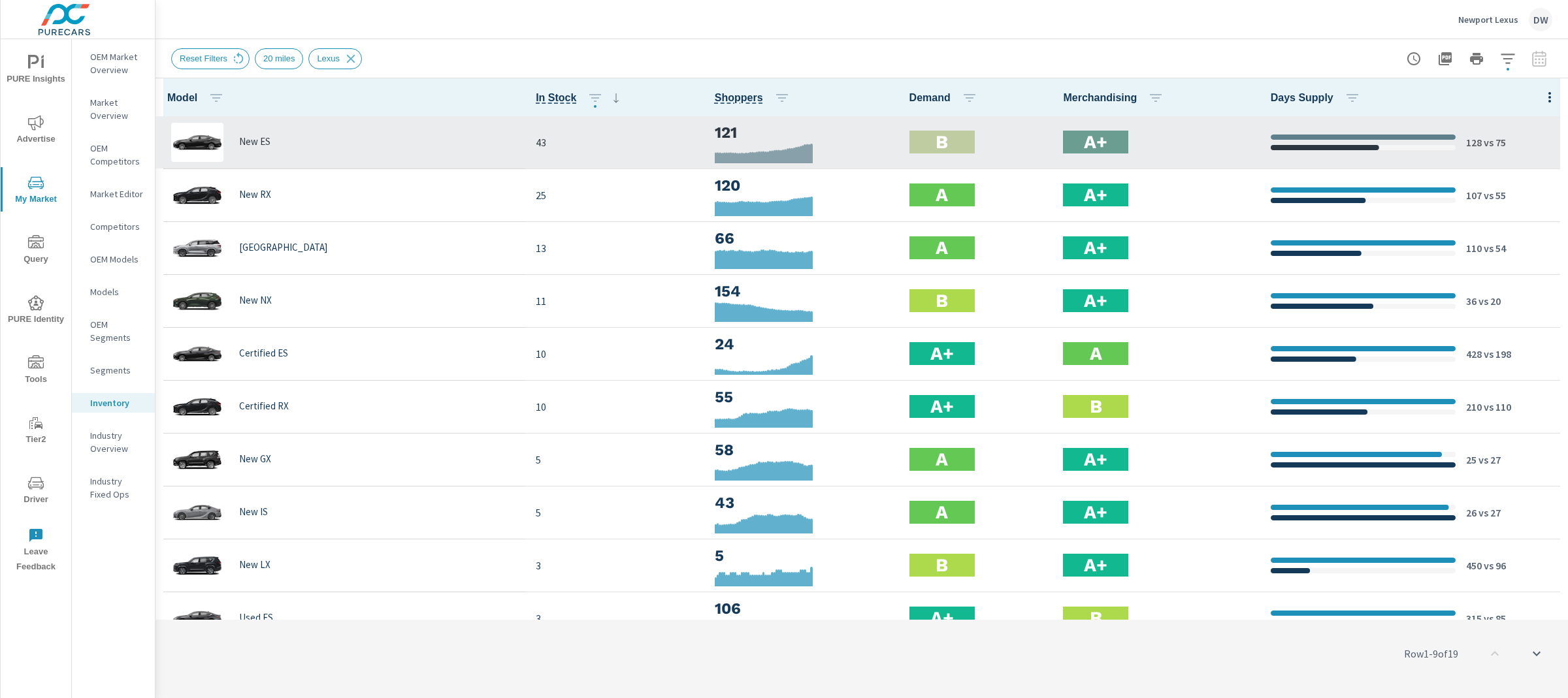
click at [327, 147] on div "New ES" at bounding box center [340, 142] width 349 height 39
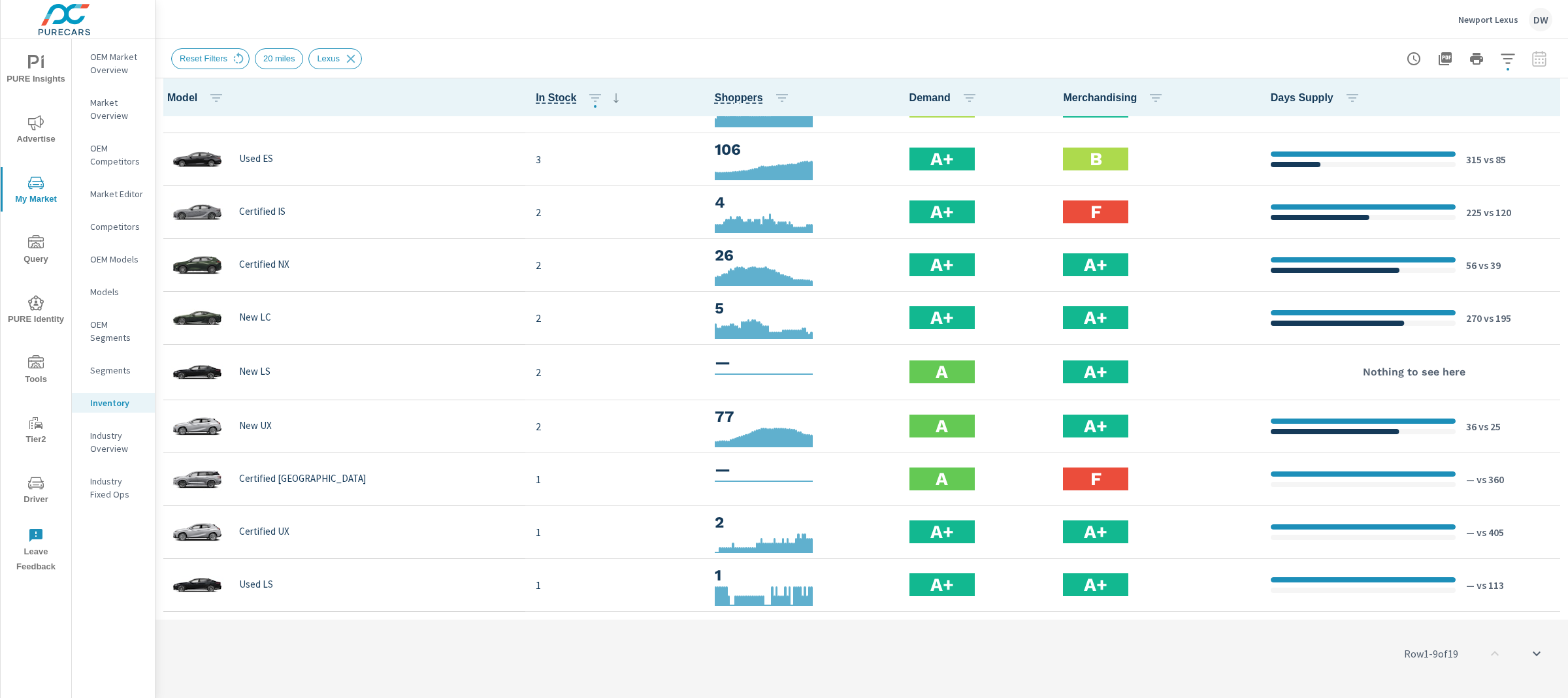
scroll to position [499, 0]
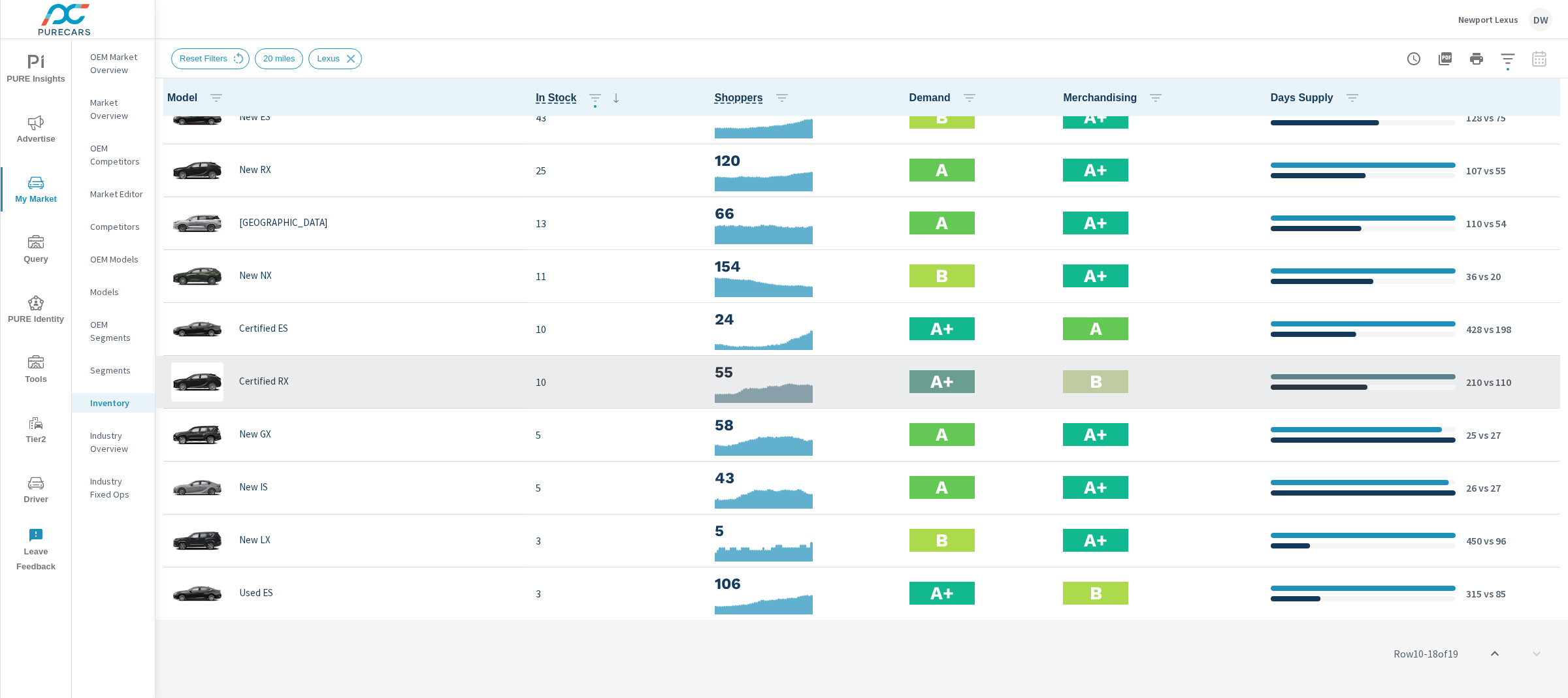
scroll to position [21, 0]
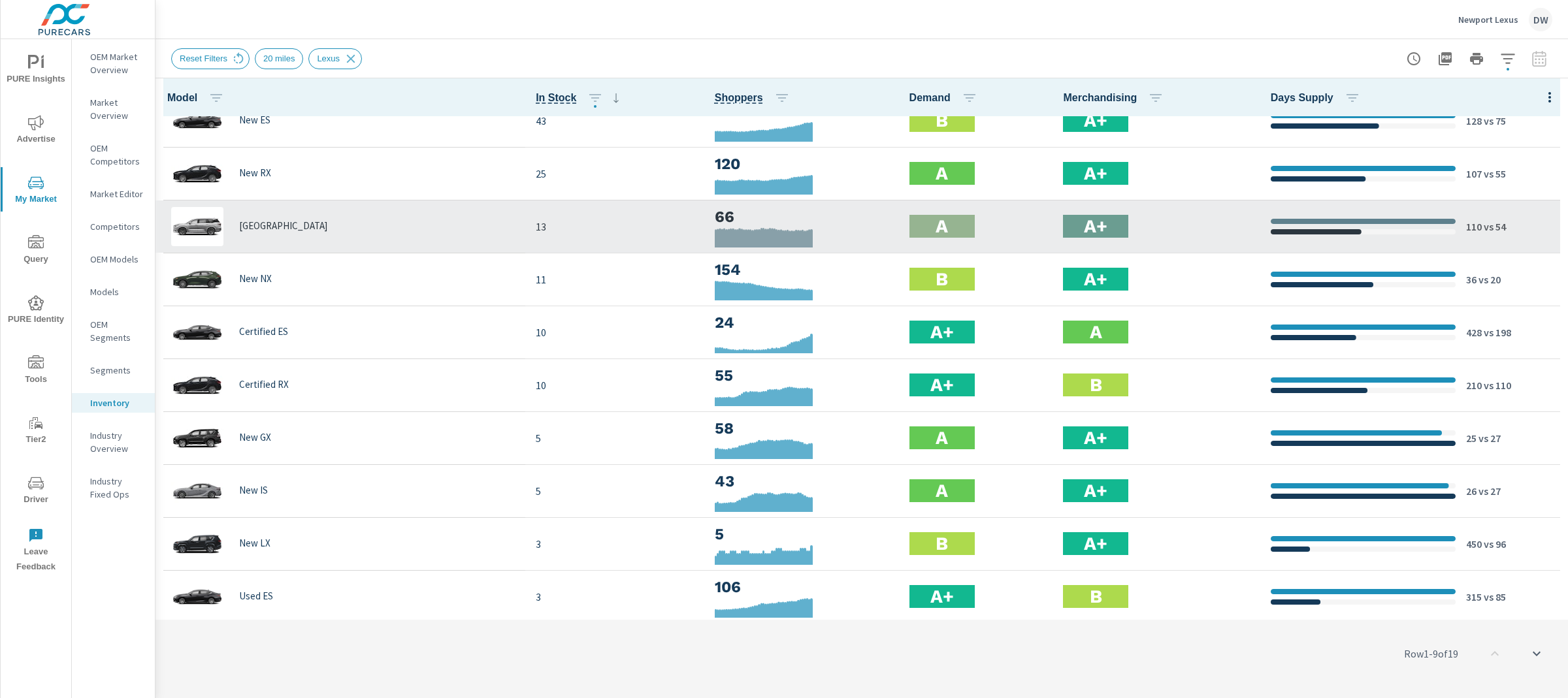
click at [312, 221] on div "New TX" at bounding box center [340, 227] width 349 height 39
